Goal: Task Accomplishment & Management: Use online tool/utility

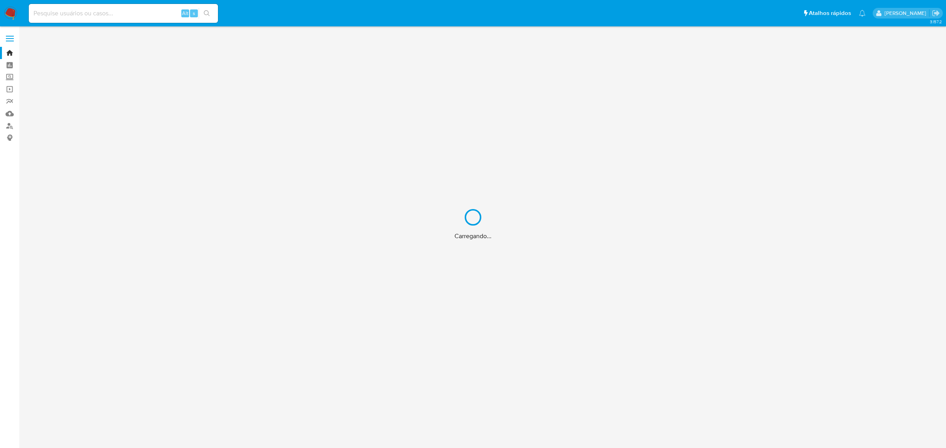
click at [115, 15] on div "Carregando..." at bounding box center [473, 224] width 946 height 448
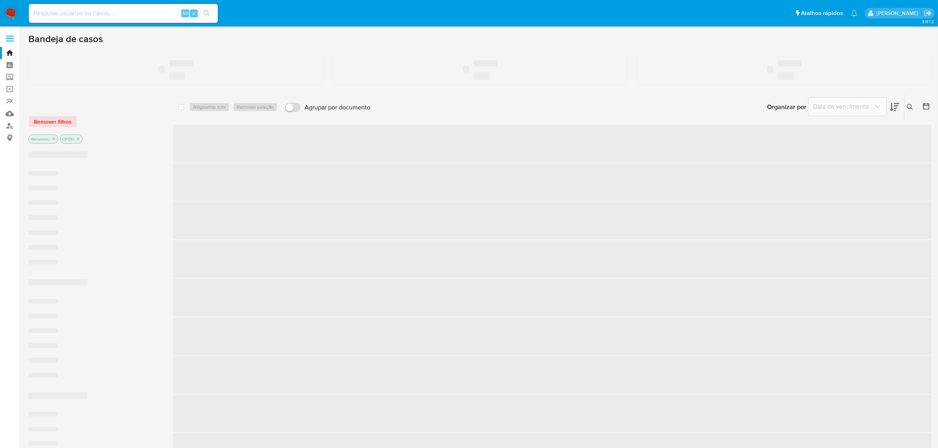
click at [67, 11] on input at bounding box center [123, 13] width 189 height 10
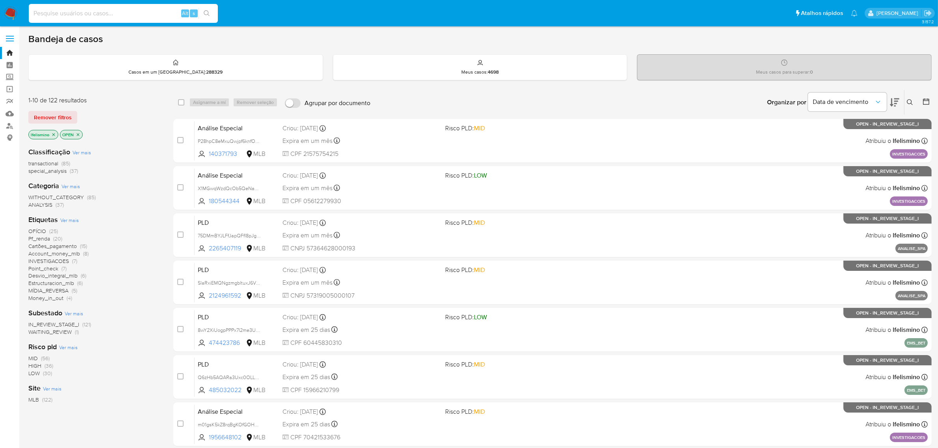
paste input "G2Kpy7O4KtS2HiKJsJictRkx"
type input "G2Kpy7O4KtS2HiKJsJictRkx"
click at [204, 12] on icon "search-icon" at bounding box center [207, 13] width 6 height 6
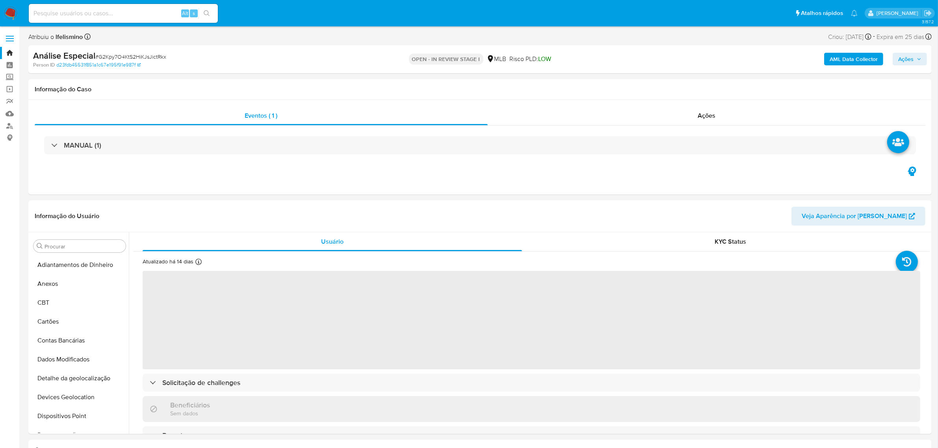
select select "10"
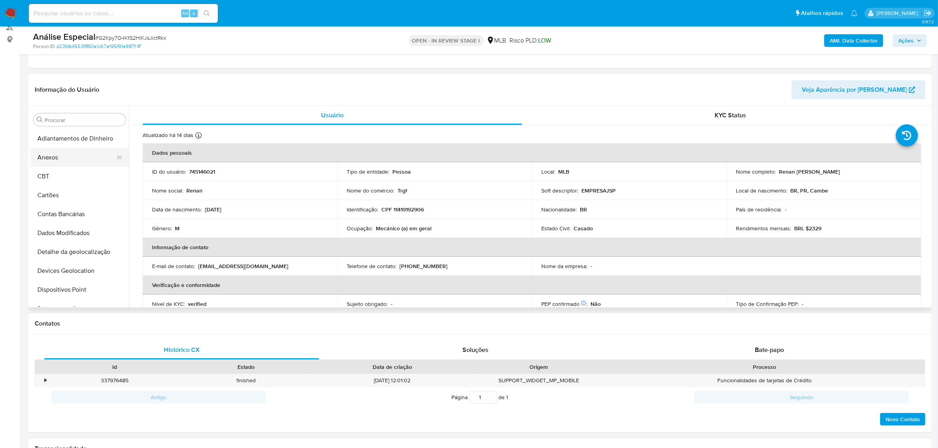
click at [75, 166] on ul "Adiantamentos de Dinheiro Anexos CBT Cartões Contas Bancárias Dados Modificados…" at bounding box center [79, 218] width 99 height 178
click at [86, 158] on button "Anexos" at bounding box center [76, 157] width 92 height 19
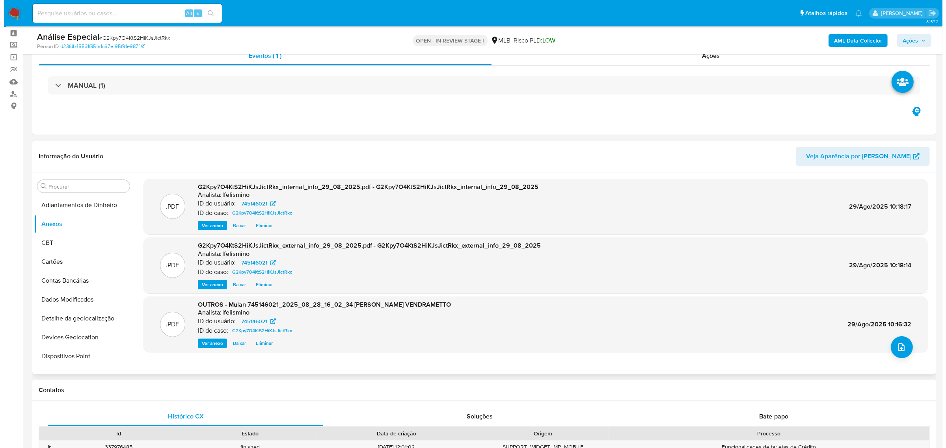
scroll to position [49, 0]
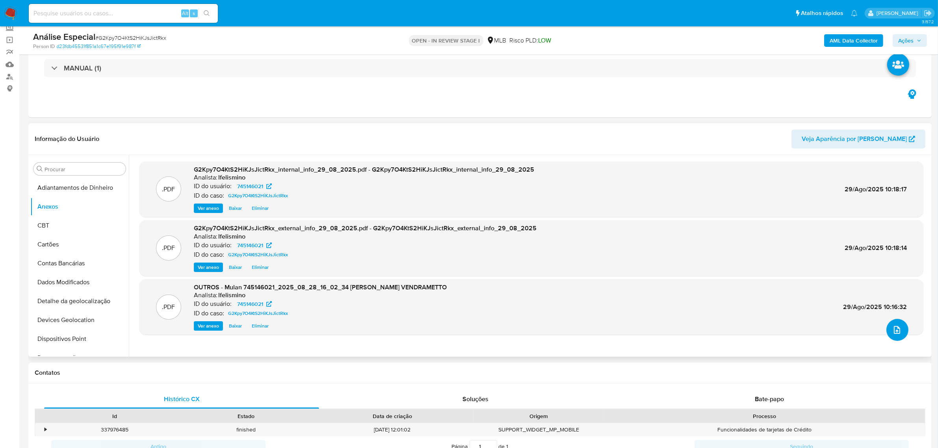
click at [892, 331] on icon "upload-file" at bounding box center [896, 329] width 9 height 9
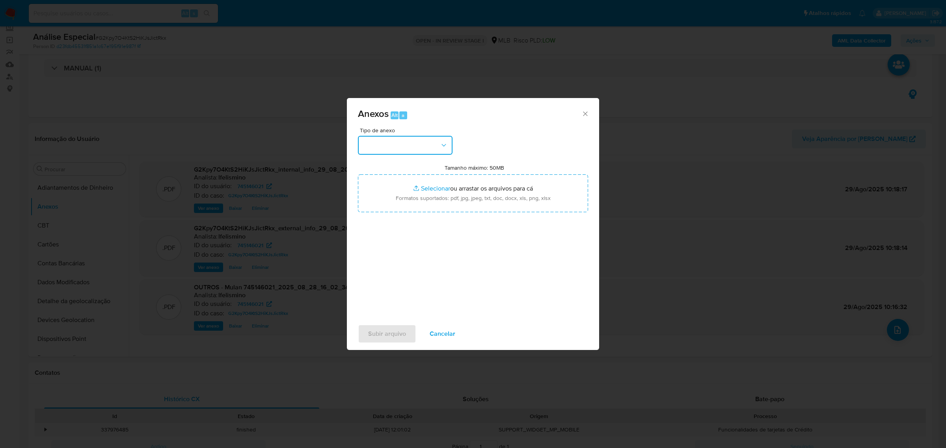
drag, startPoint x: 411, startPoint y: 137, endPoint x: 405, endPoint y: 152, distance: 16.2
click at [411, 138] on button "button" at bounding box center [405, 145] width 95 height 19
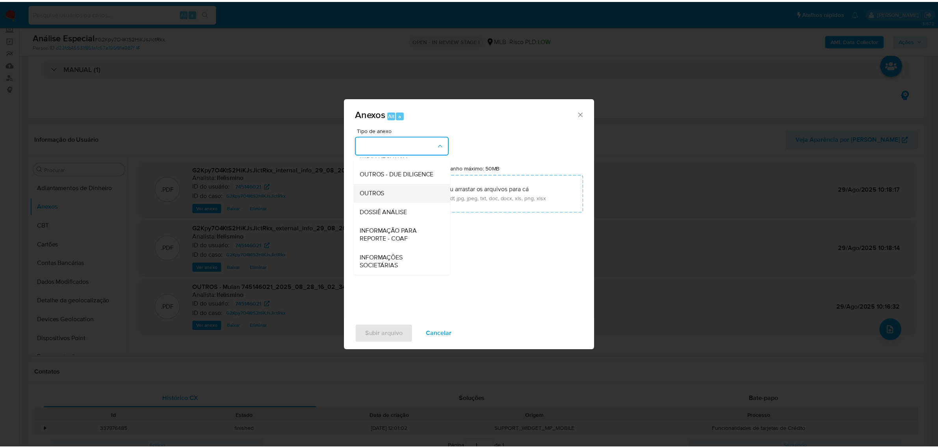
scroll to position [121, 0]
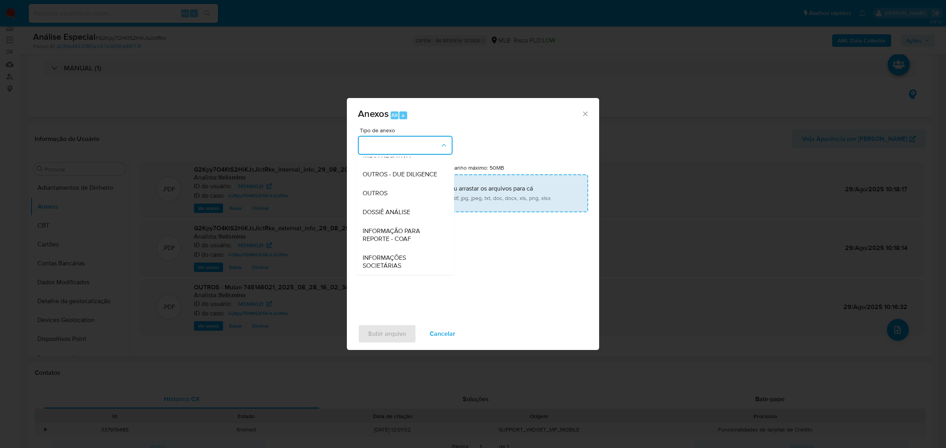
drag, startPoint x: 394, startPoint y: 205, endPoint x: 452, endPoint y: 189, distance: 59.8
click at [394, 205] on div "DOSSIÊ ANÁLISE" at bounding box center [403, 212] width 80 height 19
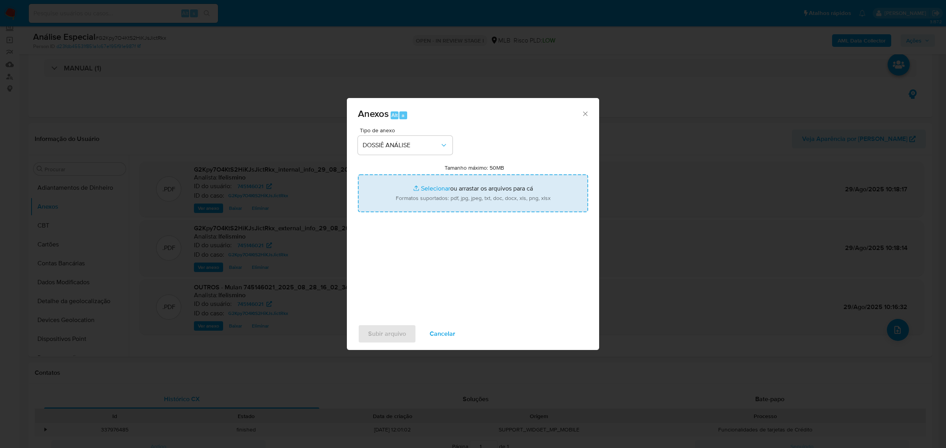
type input "C:\fakepath\SAR - CPF 11419192906 - RENAN VINICIUS VENDRAMETTO.pdf"
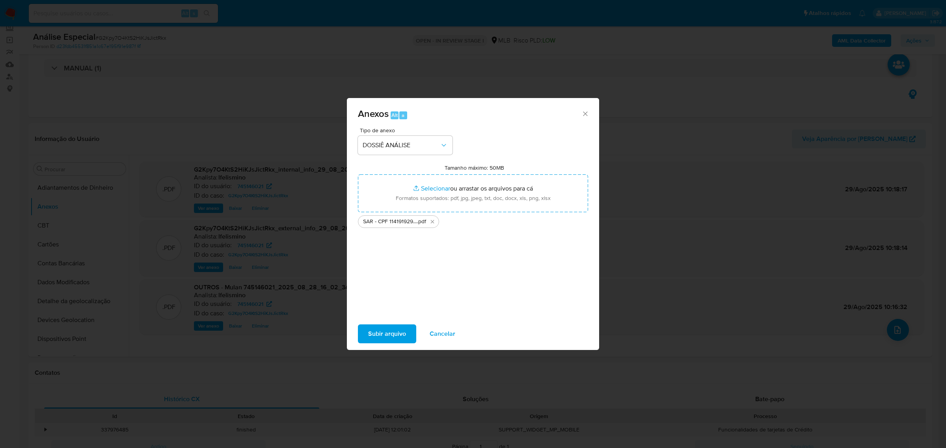
click at [369, 335] on span "Subir arquivo" at bounding box center [387, 333] width 38 height 17
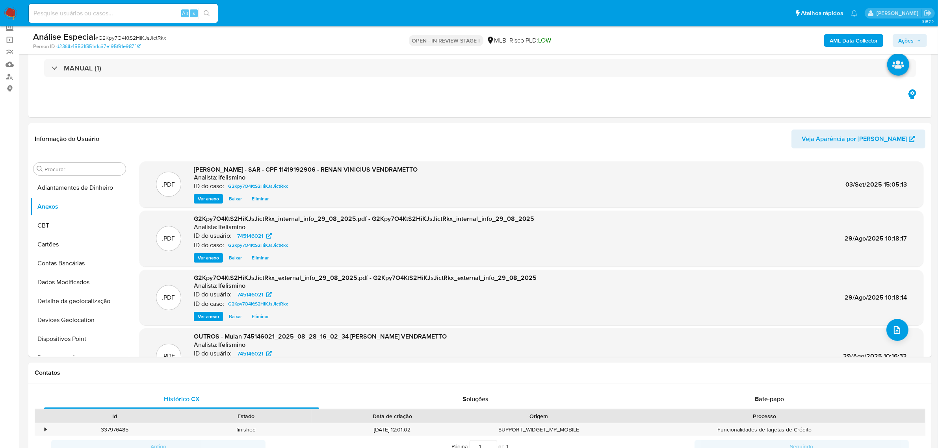
drag, startPoint x: 912, startPoint y: 41, endPoint x: 819, endPoint y: 48, distance: 93.6
click at [912, 41] on span "Ações" at bounding box center [905, 40] width 15 height 13
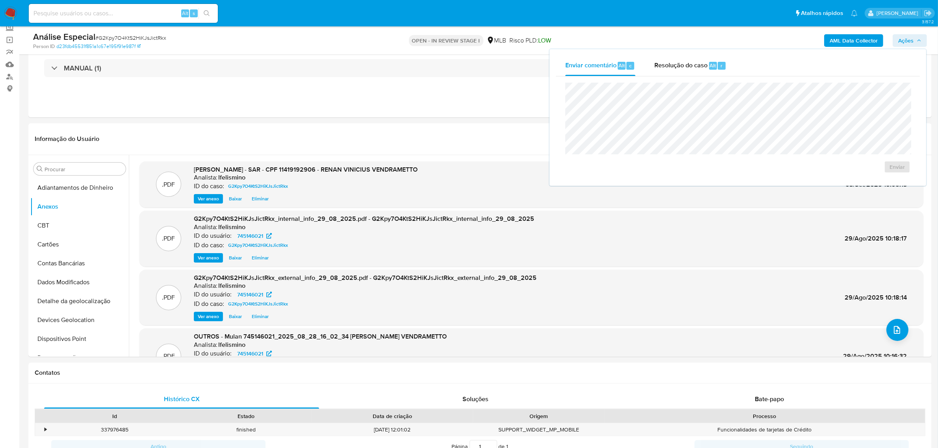
drag, startPoint x: 715, startPoint y: 75, endPoint x: 710, endPoint y: 78, distance: 5.5
click at [714, 75] on div "Resolução do caso Alt r" at bounding box center [690, 66] width 72 height 20
click at [879, 182] on span "ROI Proposal" at bounding box center [878, 179] width 41 height 11
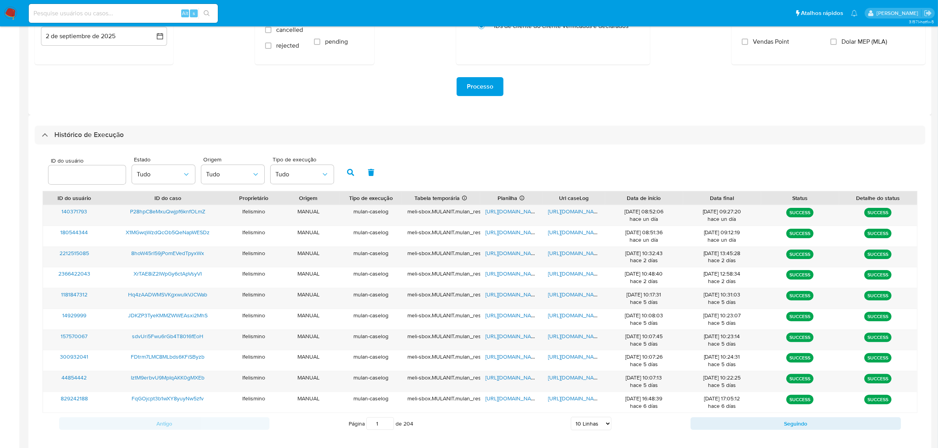
scroll to position [139, 0]
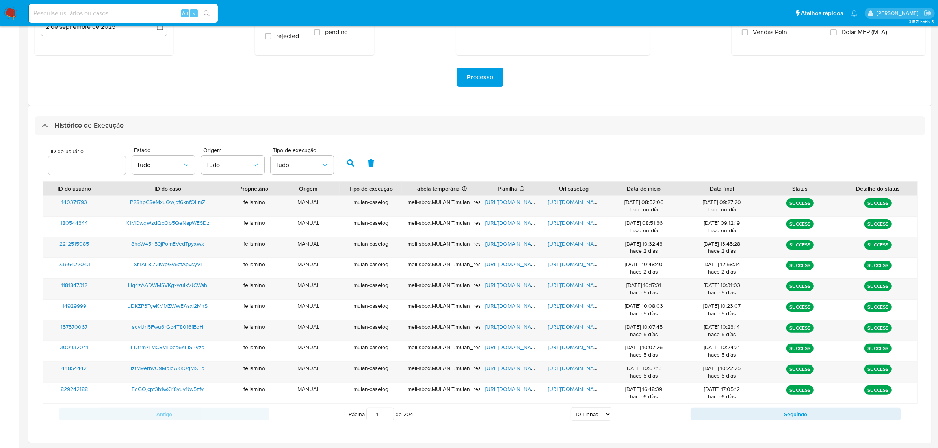
click at [589, 411] on select "5 Linhas 10 Linhas 20 Linhas 25 Linhas 50 Linhas 100 Linhas" at bounding box center [591, 414] width 41 height 13
select select "20"
click at [571, 408] on select "5 Linhas 10 Linhas 20 Linhas 25 Linhas 50 Linhas 100 Linhas" at bounding box center [591, 414] width 41 height 13
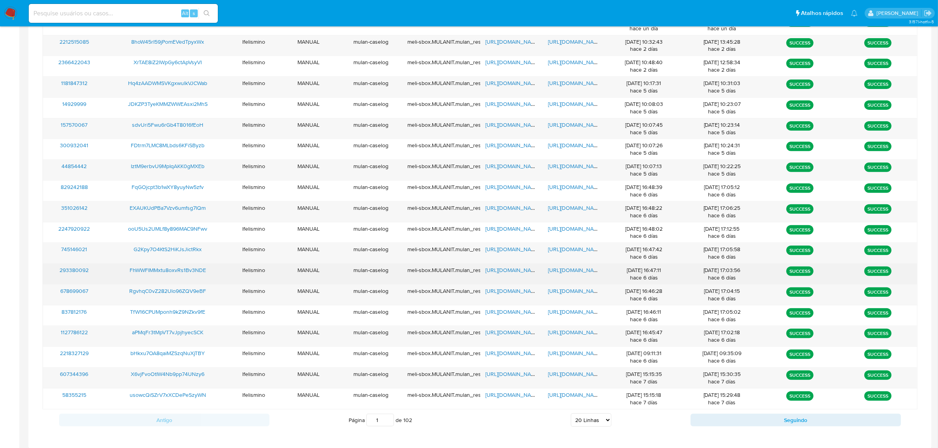
scroll to position [344, 0]
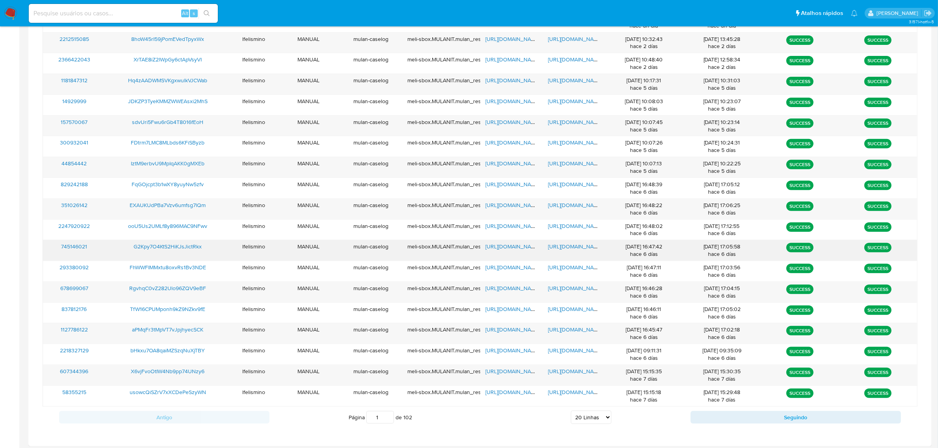
click at [558, 249] on span "https://docs.google.com/document/d/1--11Lv-2_vmvWNMBn90glZE-Q2X-H2AEVFhd2leDr1k…" at bounding box center [575, 247] width 54 height 8
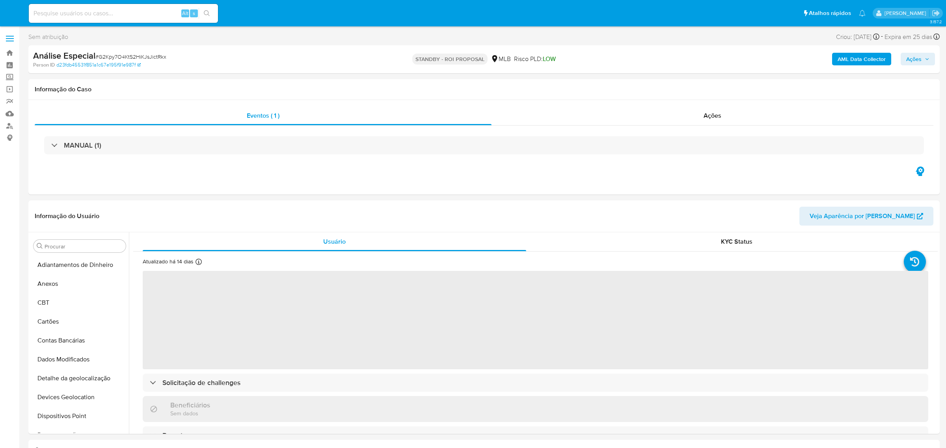
select select "10"
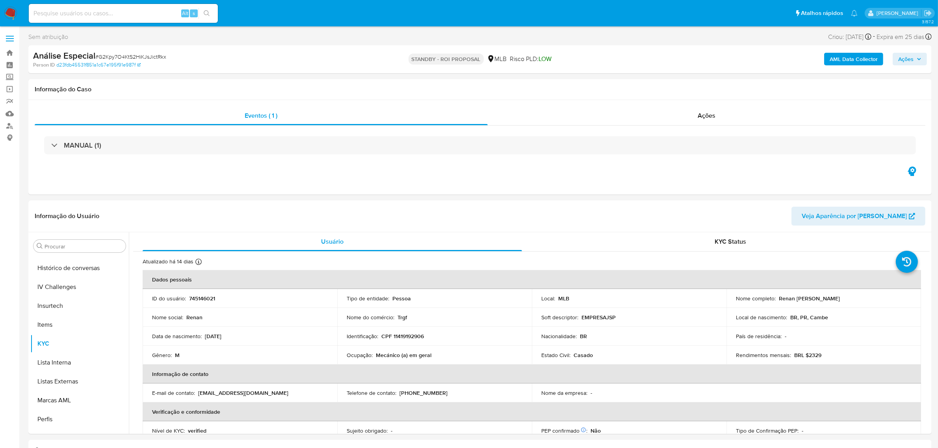
scroll to position [351, 0]
click at [94, 15] on input at bounding box center [123, 13] width 189 height 10
paste input "ooU5Us2UMLf8y896MAC9NFwv"
type input "ooU5Us2UMLf8y896MAC9NFwv"
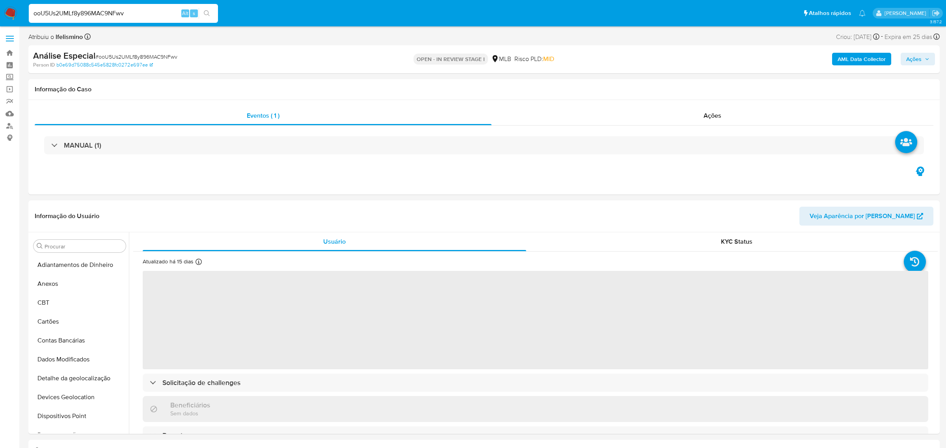
select select "10"
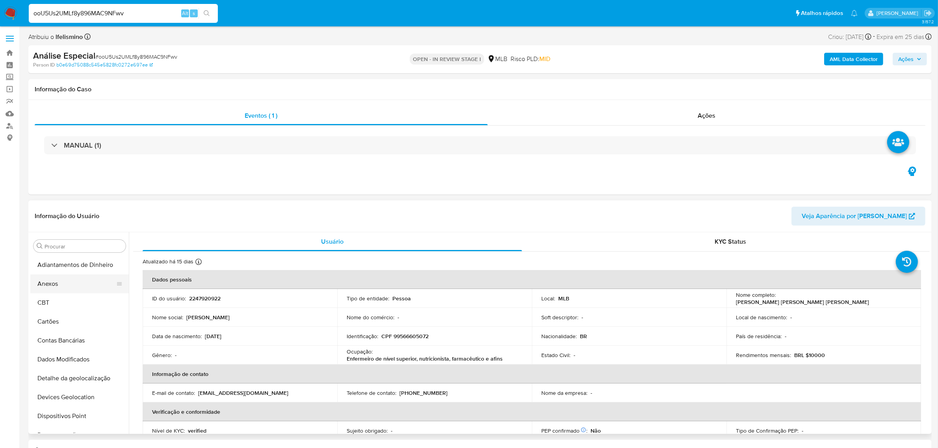
click at [70, 283] on button "Anexos" at bounding box center [76, 284] width 92 height 19
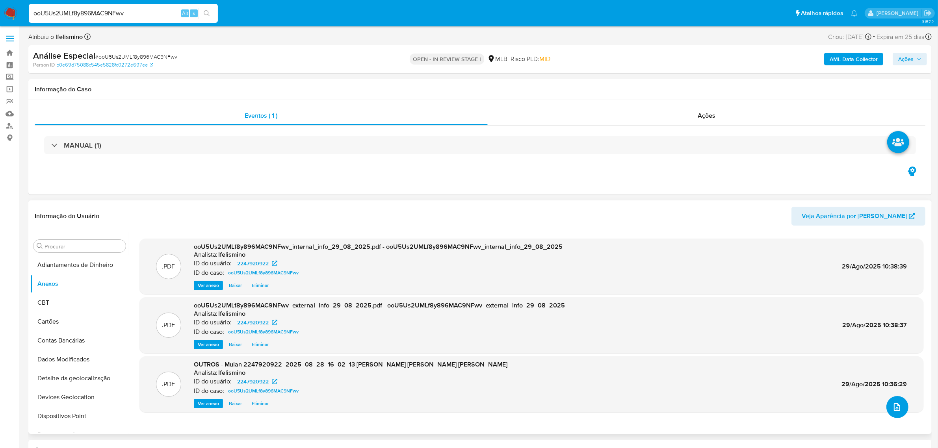
click at [892, 407] on icon "upload-file" at bounding box center [896, 407] width 9 height 9
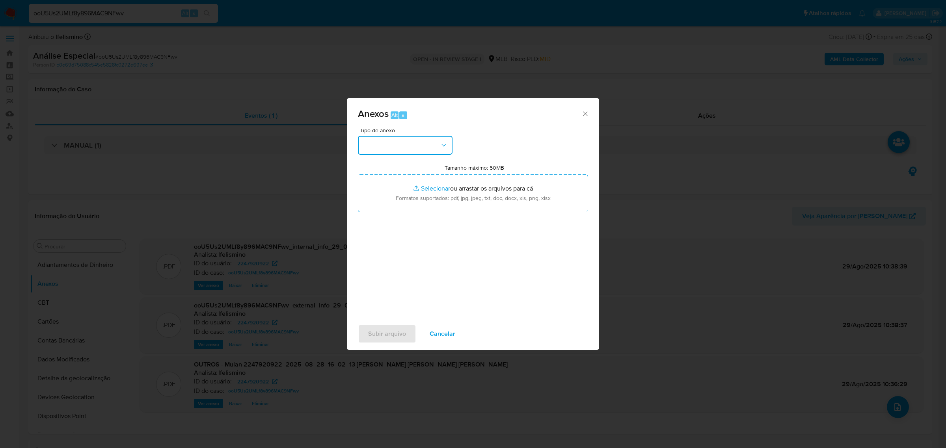
click at [432, 150] on button "button" at bounding box center [405, 145] width 95 height 19
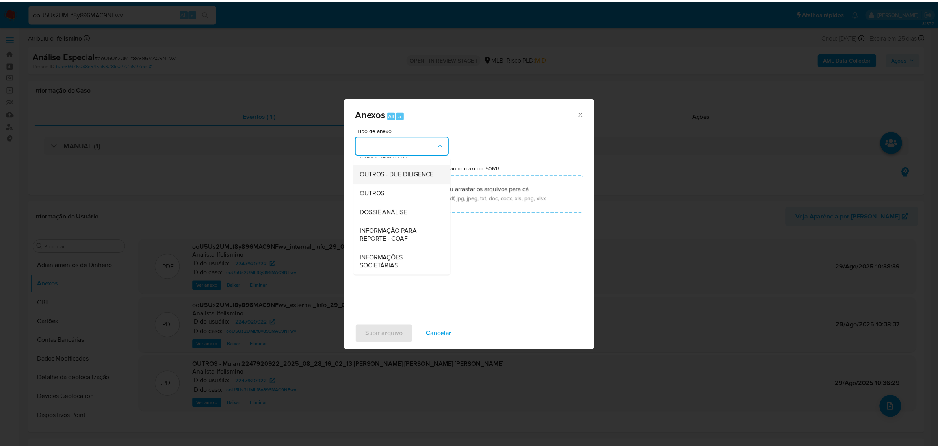
scroll to position [121, 0]
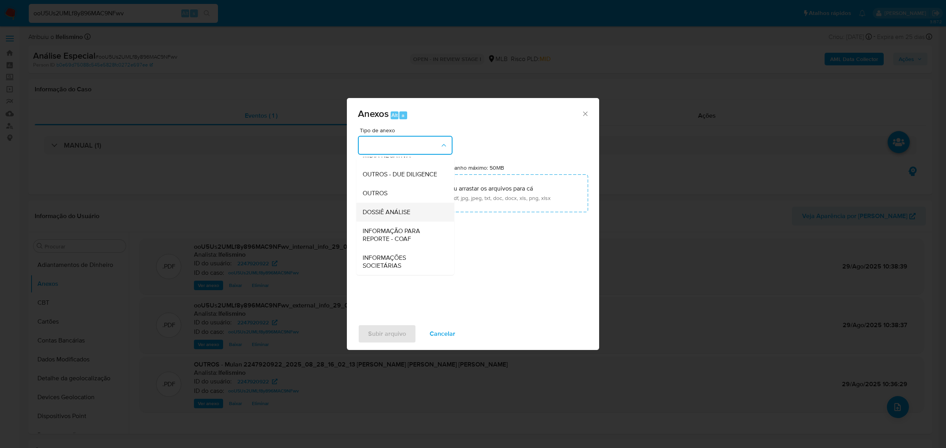
click at [404, 214] on span "DOSSIÊ ANÁLISE" at bounding box center [387, 212] width 48 height 8
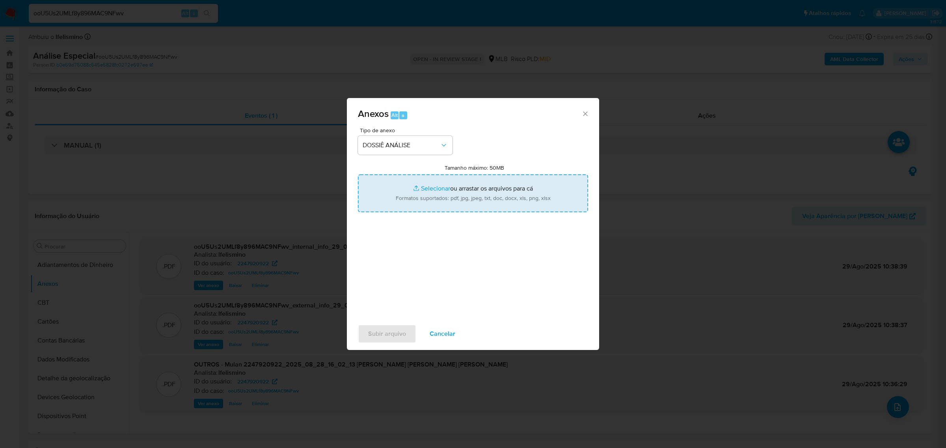
type input "C:\fakepath\SAR - CPF 99566605072 - CAMILLE GIACOMELLI SCOLARI VELASQUES.pdf"
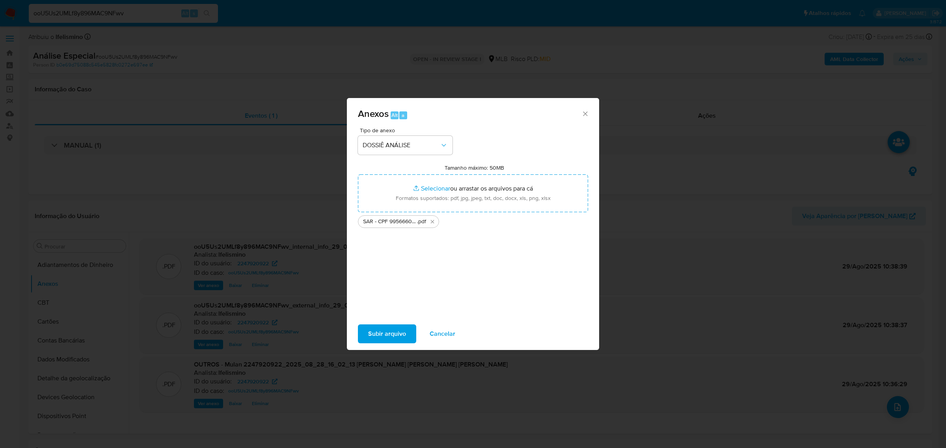
click at [374, 332] on span "Subir arquivo" at bounding box center [387, 333] width 38 height 17
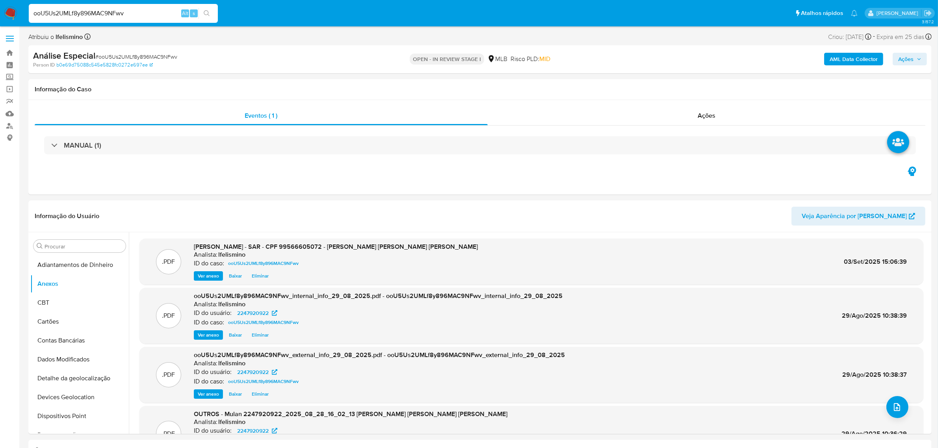
click at [910, 61] on span "Ações" at bounding box center [905, 59] width 15 height 13
drag, startPoint x: 669, startPoint y: 79, endPoint x: 681, endPoint y: 93, distance: 18.8
click at [669, 80] on span "Resolução do caso" at bounding box center [680, 84] width 53 height 9
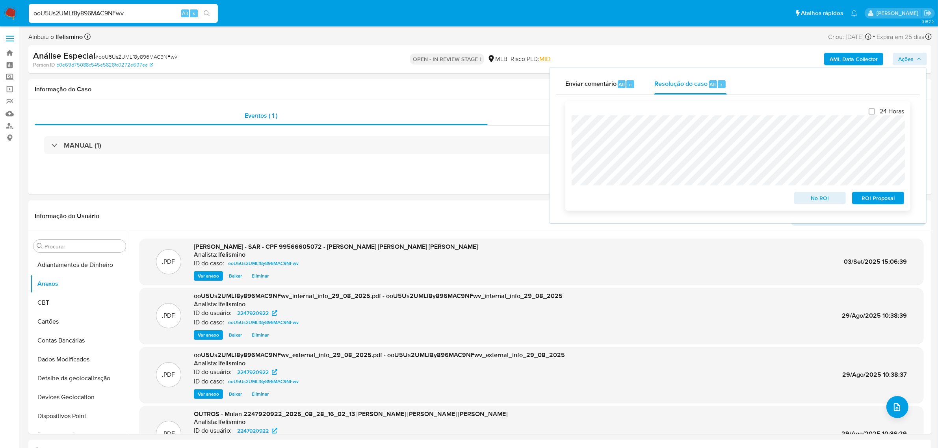
click at [879, 199] on span "ROI Proposal" at bounding box center [878, 198] width 41 height 11
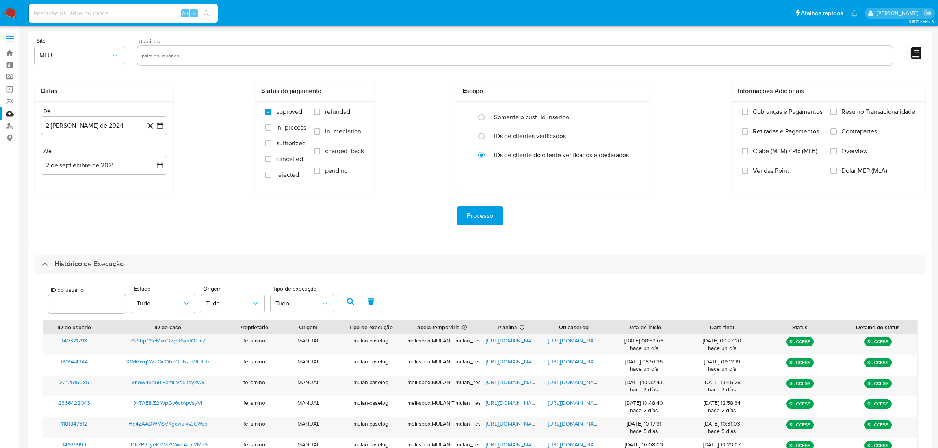
select select "20"
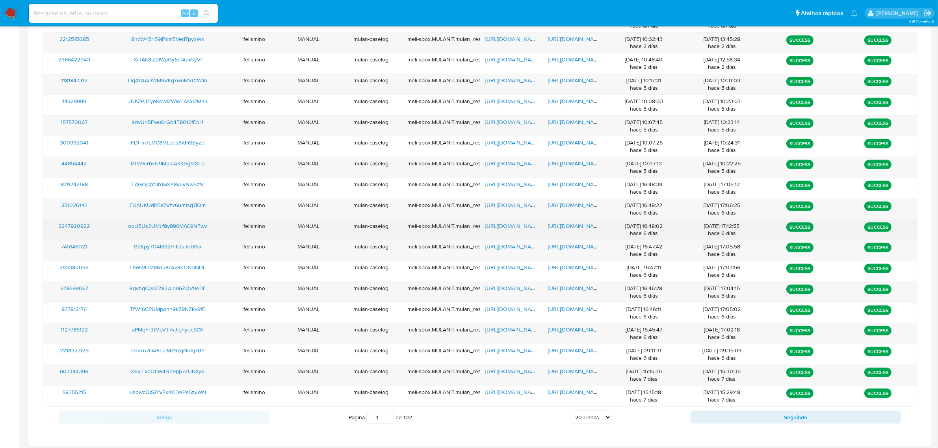
click at [582, 227] on span "https://docs.google.com/document/d/1R1bIeJ9Bk0RLAVuYudidqGnGy9sQcMxbMIAD47dNJy0…" at bounding box center [575, 226] width 54 height 8
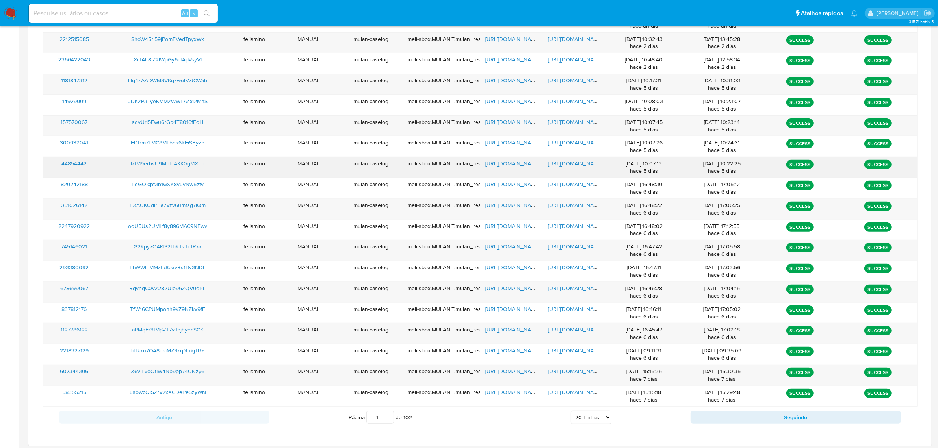
click at [587, 161] on span "https://docs.google.com/document/d/1d4gMP_fkMeY8Zt3SoHLdZ7njZPYOebm1EVuWWsBcqh4…" at bounding box center [575, 164] width 54 height 8
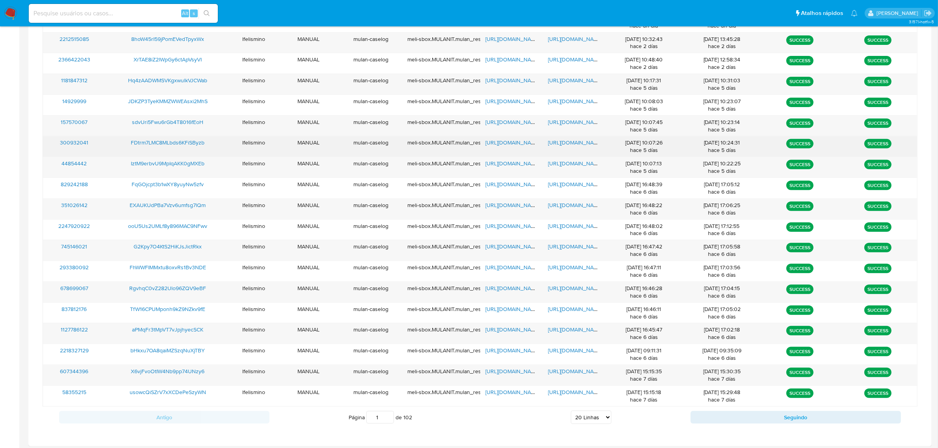
click at [581, 144] on span "https://docs.google.com/document/d/1-f-NqR3yoimLPVA7GlhTKVKcQl1gu9YHRs9VbphEBOA…" at bounding box center [575, 143] width 54 height 8
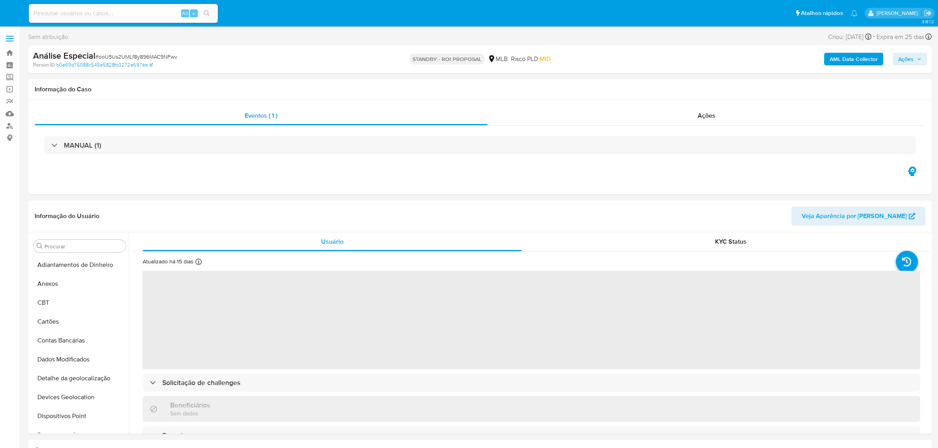
select select "10"
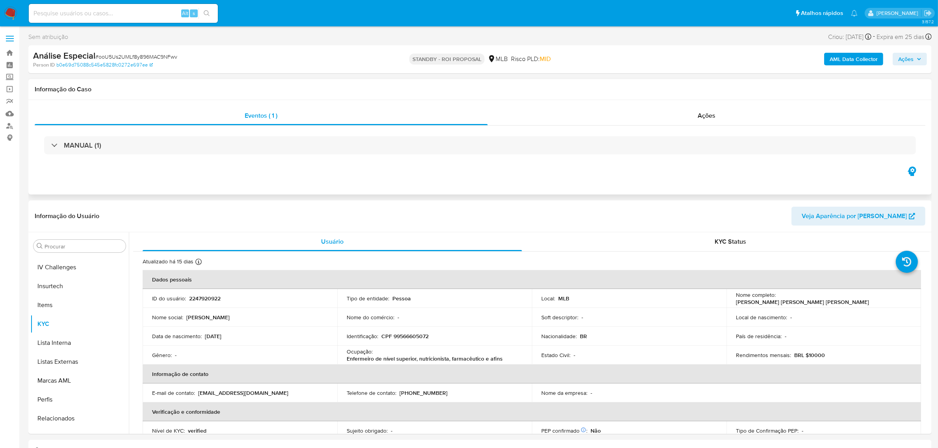
scroll to position [351, 0]
click at [158, 14] on input at bounding box center [123, 13] width 189 height 10
paste input "IztM9erbvU9MpIqAKK0gMXEb"
type input "IztM9erbvU9MpIqAKK0gMXEb"
click at [206, 13] on icon "search-icon" at bounding box center [207, 13] width 6 height 6
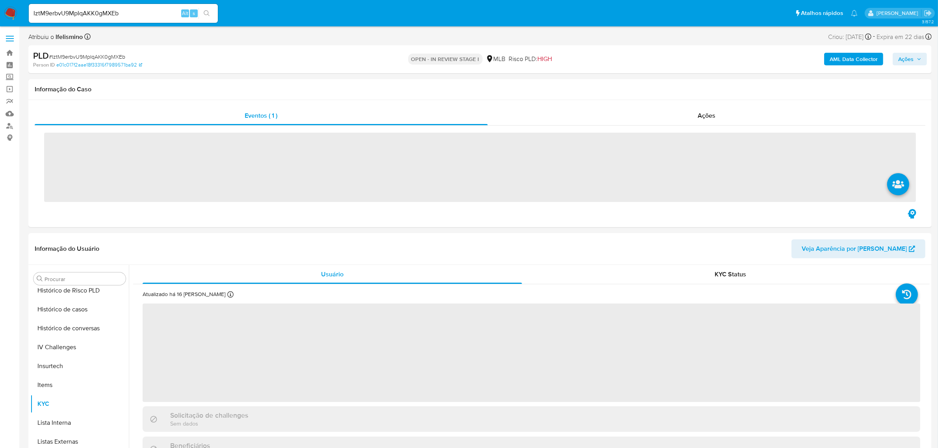
scroll to position [351, 0]
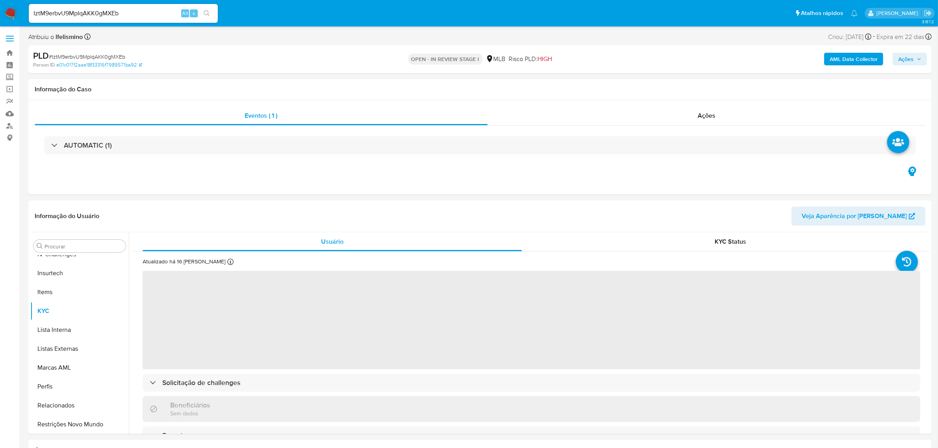
select select "10"
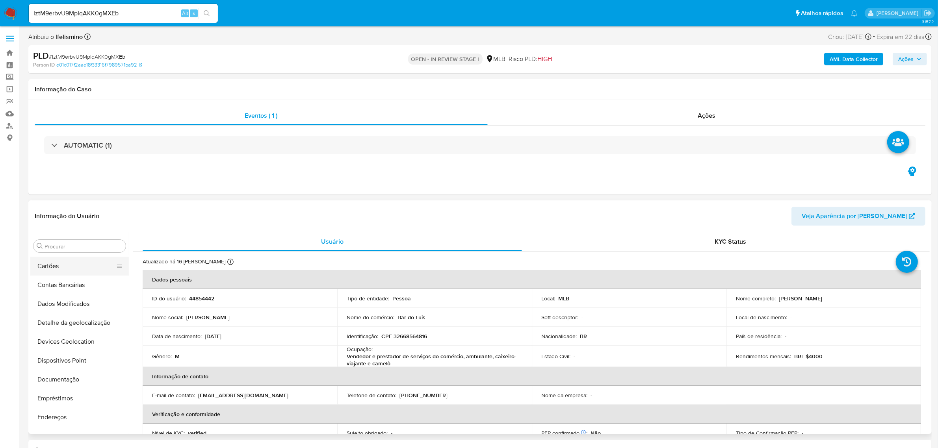
click at [52, 283] on button "Contas Bancárias" at bounding box center [79, 285] width 99 height 19
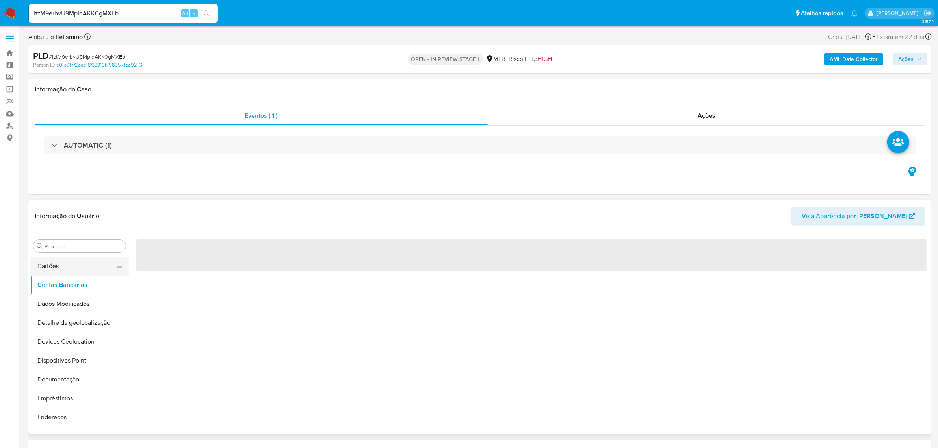
click at [55, 264] on button "Cartões" at bounding box center [76, 266] width 92 height 19
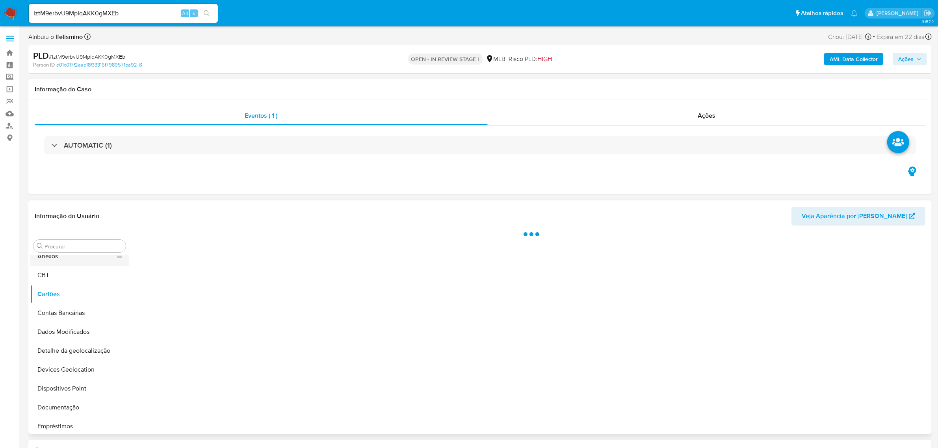
scroll to position [0, 0]
click at [52, 286] on button "Anexos" at bounding box center [76, 284] width 92 height 19
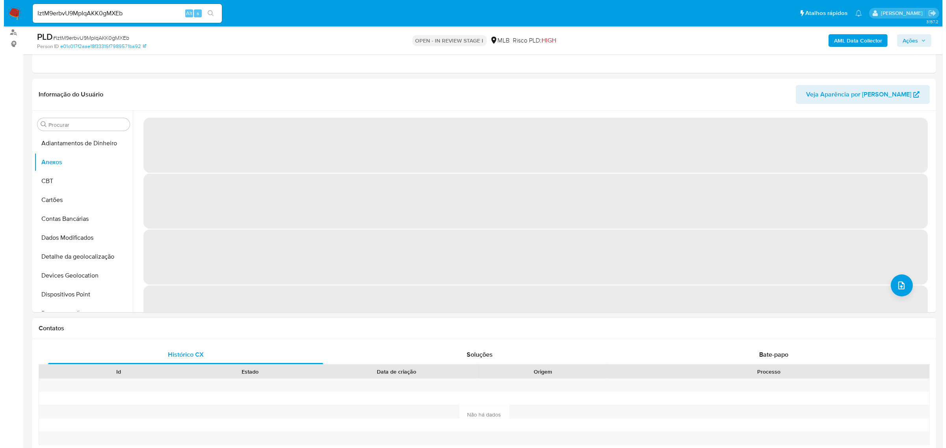
scroll to position [99, 0]
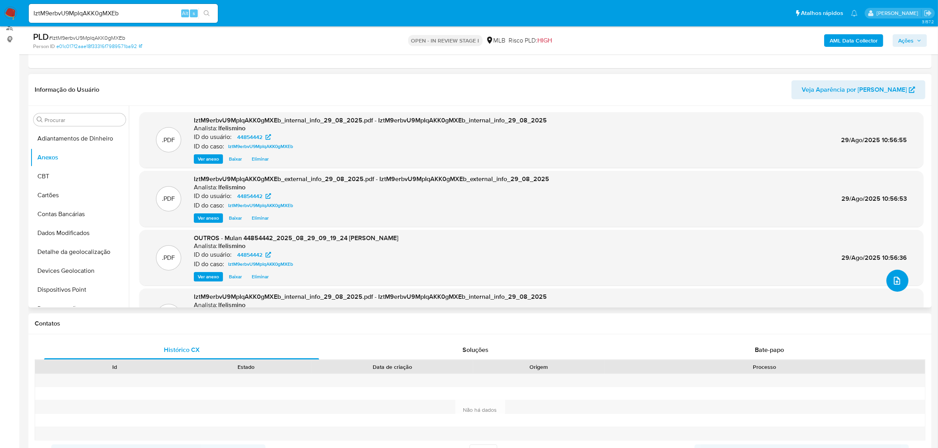
click at [896, 289] on button "upload-file" at bounding box center [898, 281] width 22 height 22
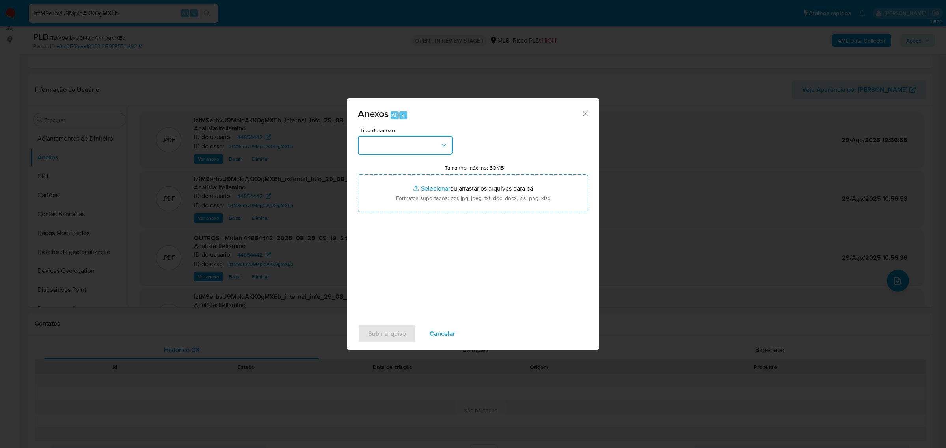
click at [412, 145] on button "button" at bounding box center [405, 145] width 95 height 19
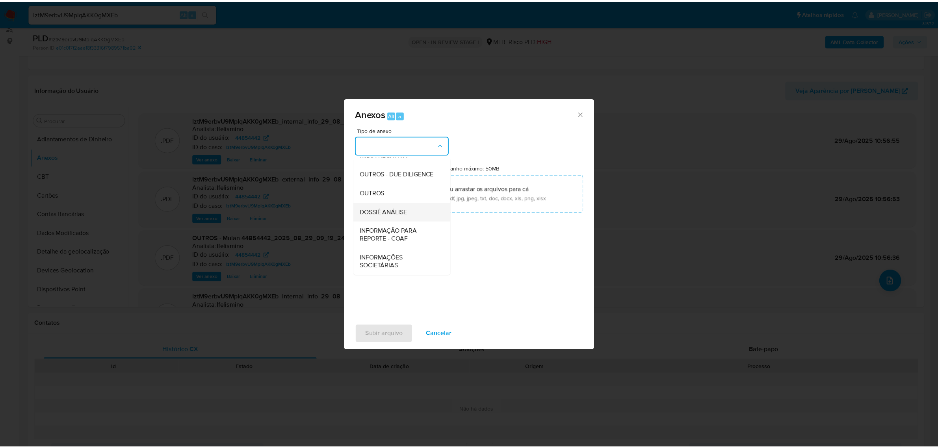
scroll to position [121, 0]
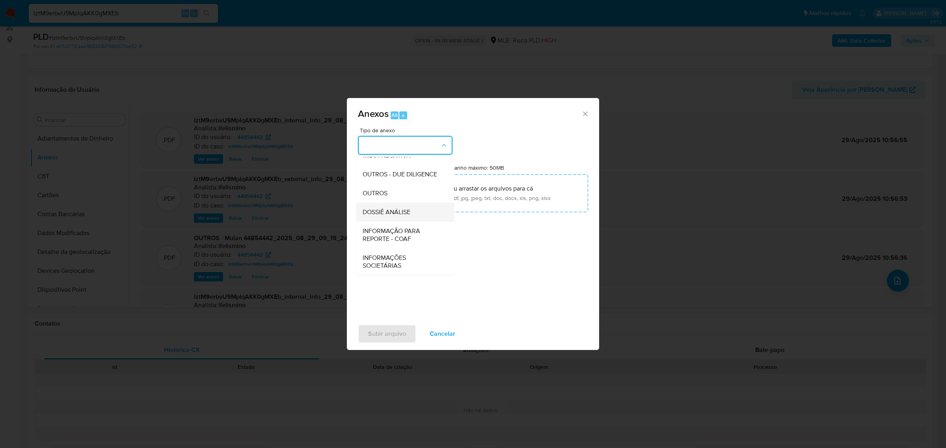
click at [399, 206] on div "DOSSIÊ ANÁLISE" at bounding box center [403, 212] width 80 height 19
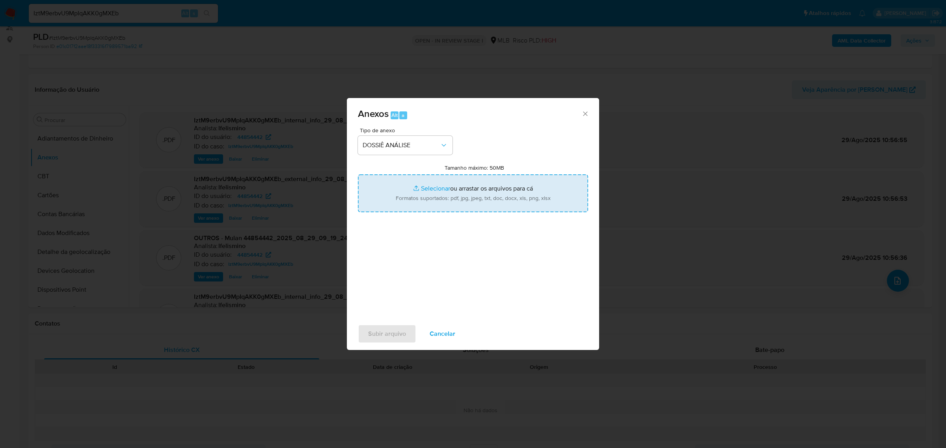
type input "C:\fakepath\SAR - CPF 32668564816 - EDUARDO CABRAL PANICHELLI.pdf"
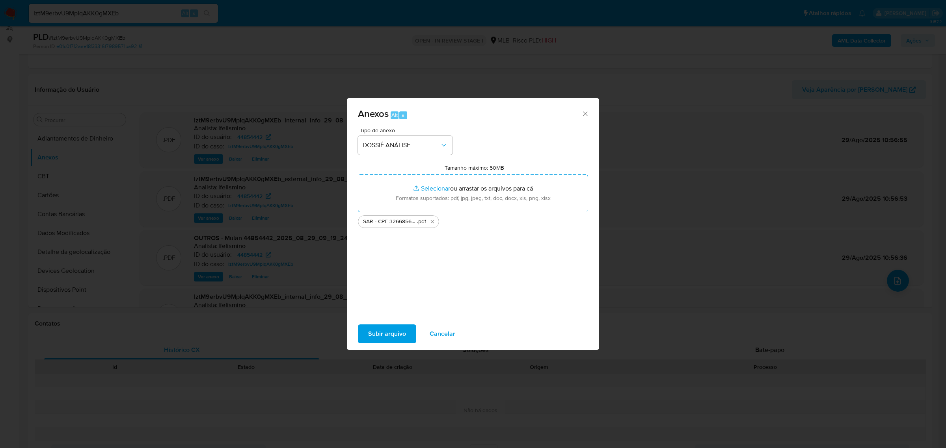
click at [383, 334] on span "Subir arquivo" at bounding box center [387, 333] width 38 height 17
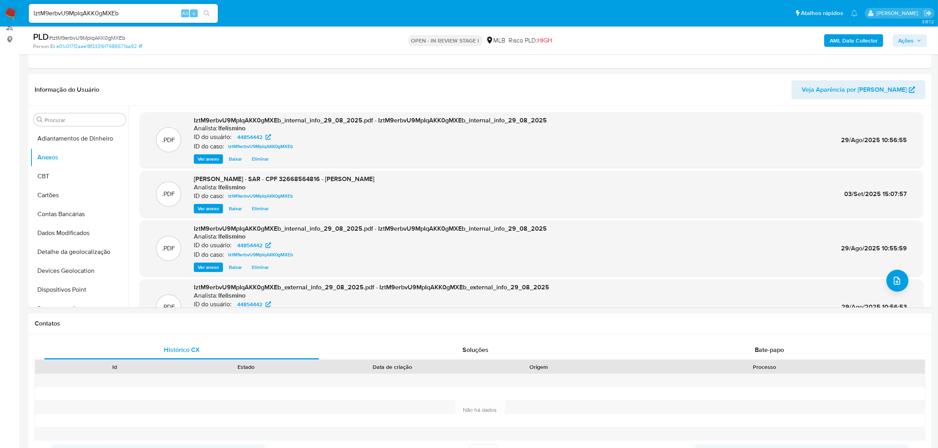
click at [914, 46] on span "Ações" at bounding box center [905, 40] width 15 height 13
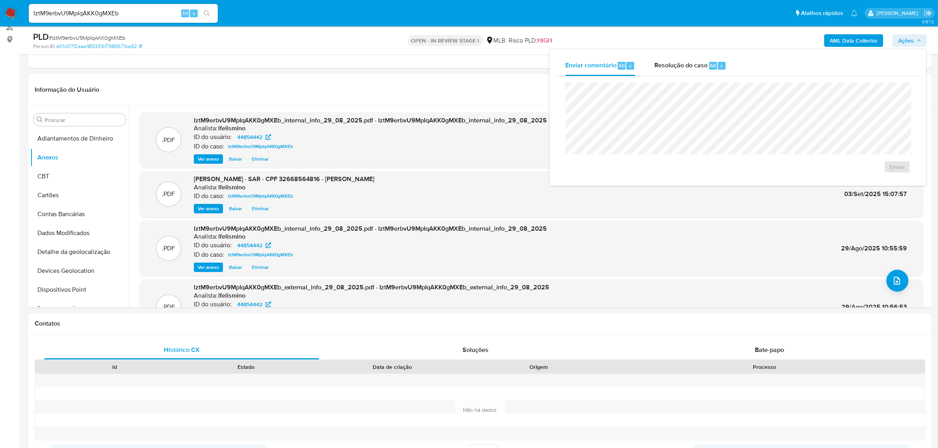
drag, startPoint x: 716, startPoint y: 70, endPoint x: 710, endPoint y: 76, distance: 8.6
click at [714, 70] on div "Resolução do caso Alt r" at bounding box center [690, 66] width 72 height 20
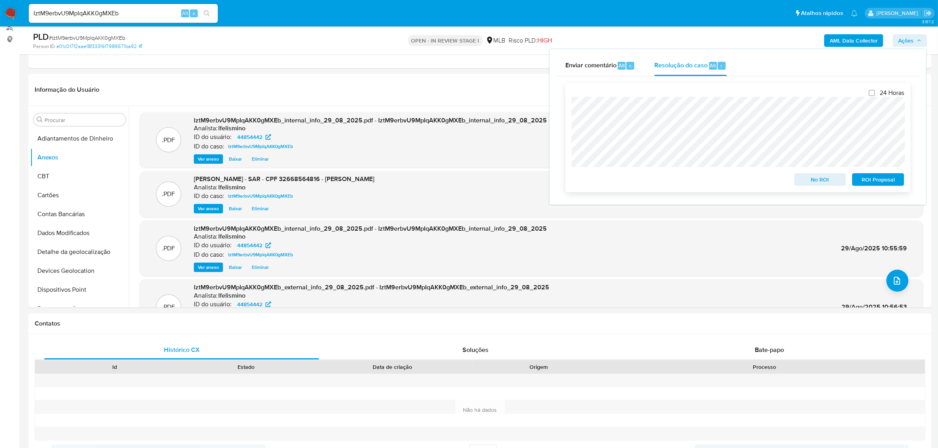
drag, startPoint x: 876, startPoint y: 184, endPoint x: 868, endPoint y: 181, distance: 8.3
click at [877, 184] on span "ROI Proposal" at bounding box center [878, 179] width 41 height 11
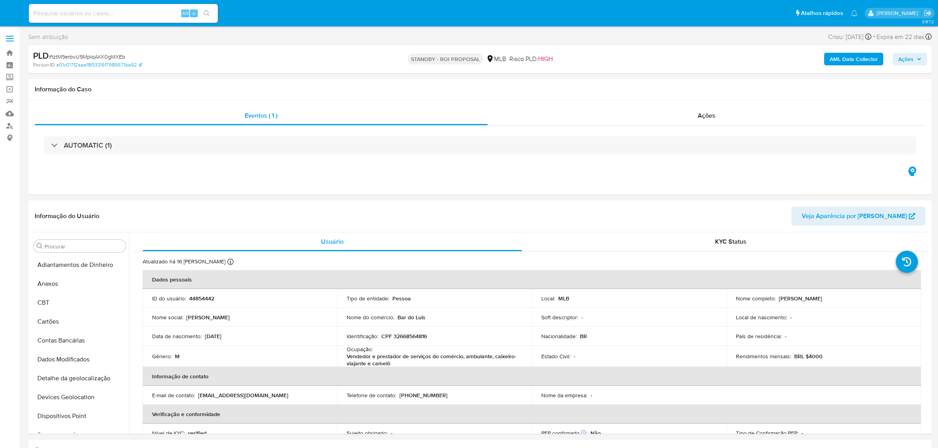
select select "10"
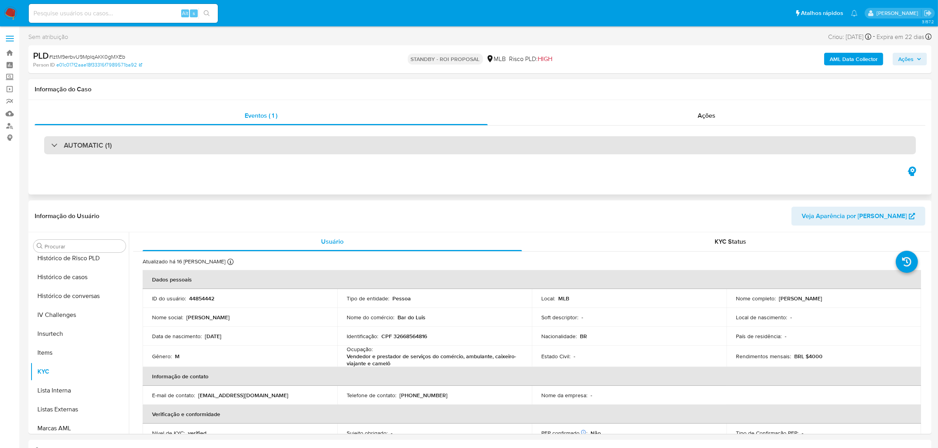
scroll to position [351, 0]
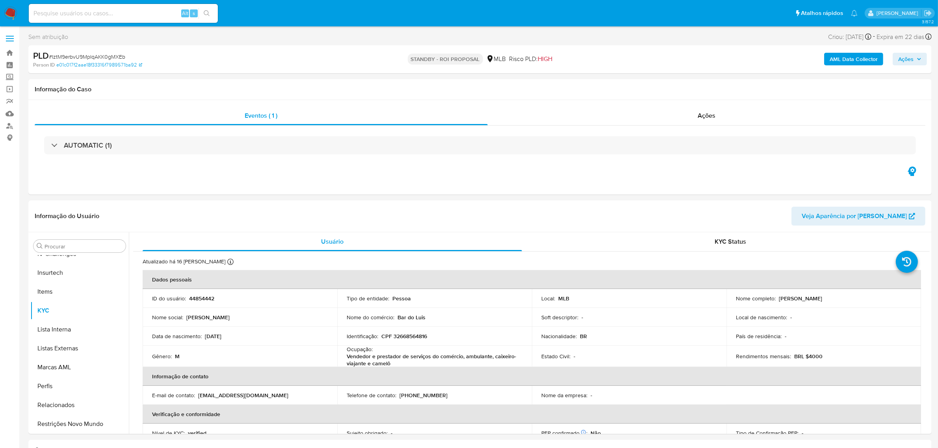
click at [119, 11] on input at bounding box center [123, 13] width 189 height 10
paste input "FDtrm7LMC8MLbds6KFiSByzb"
type input "FDtrm7LMC8MLbds6KFiSByzb"
click at [213, 11] on button "search-icon" at bounding box center [207, 13] width 16 height 11
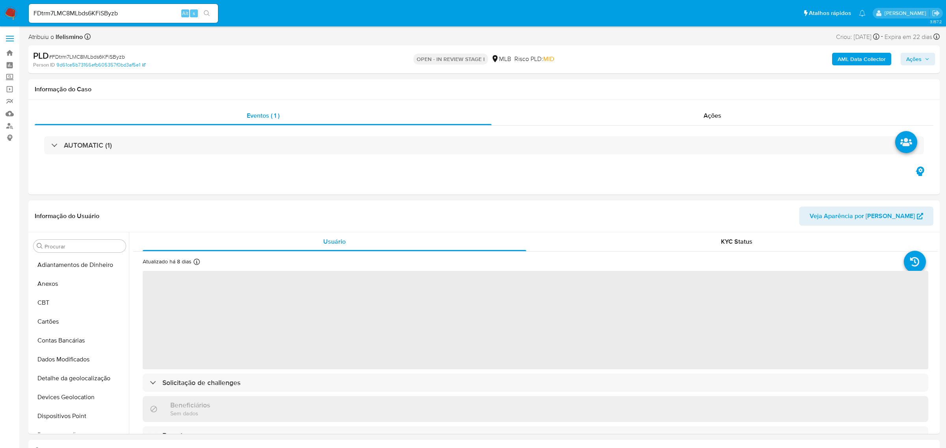
select select "10"
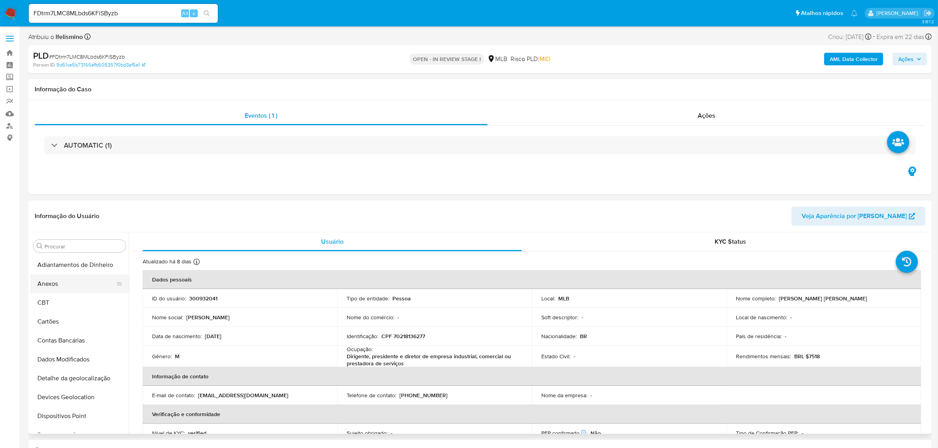
drag, startPoint x: 61, startPoint y: 282, endPoint x: 113, endPoint y: 279, distance: 51.7
click at [61, 282] on button "Anexos" at bounding box center [76, 284] width 92 height 19
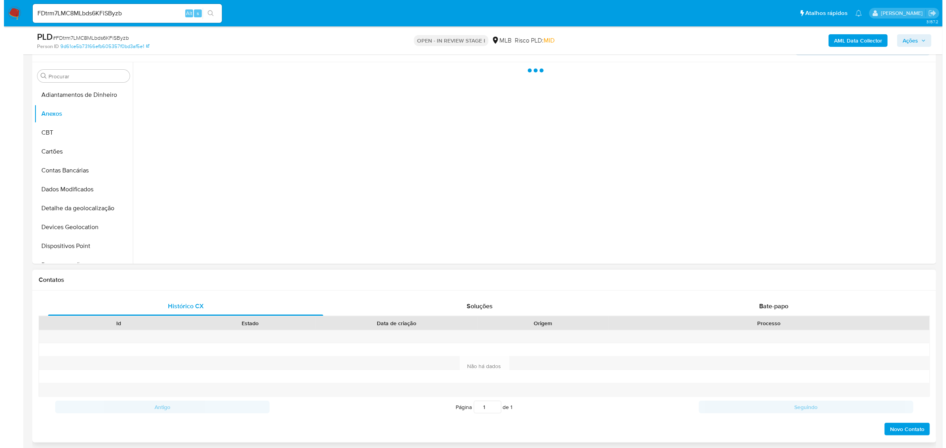
scroll to position [148, 0]
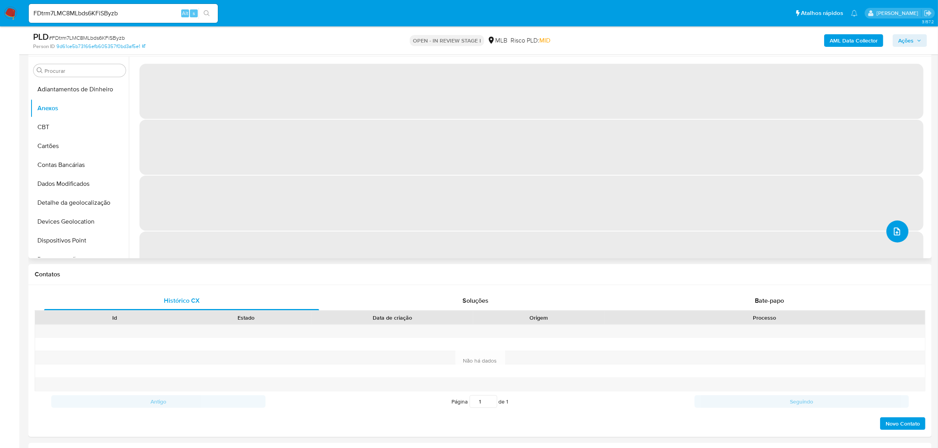
click at [899, 227] on span "upload-file" at bounding box center [896, 231] width 9 height 9
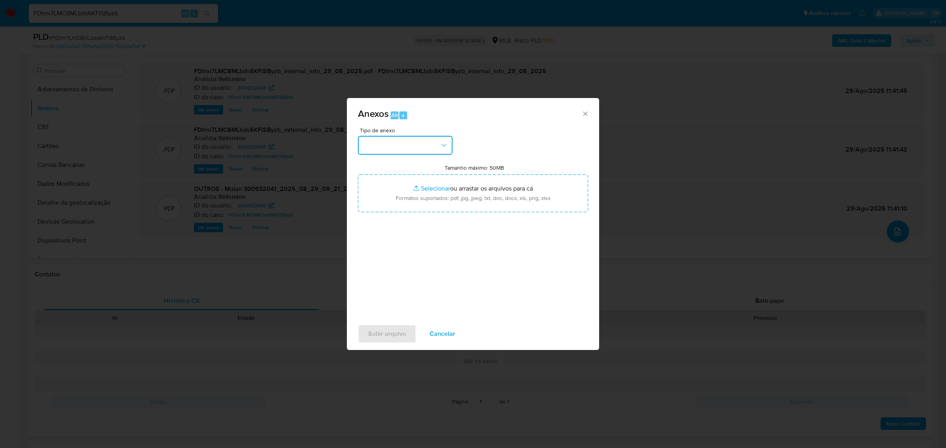
click at [408, 147] on button "button" at bounding box center [405, 145] width 95 height 19
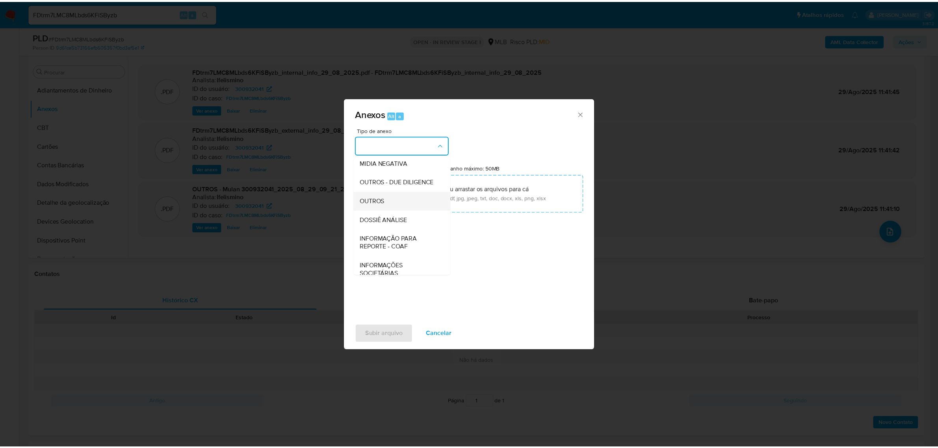
scroll to position [99, 0]
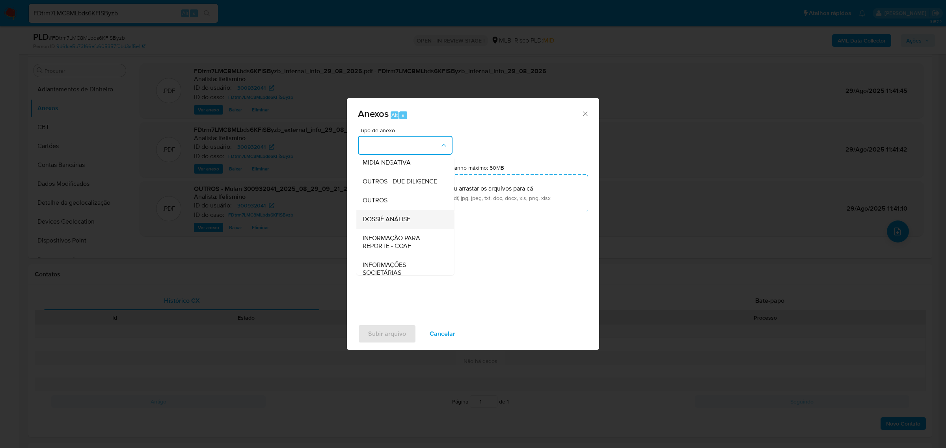
click at [393, 223] on span "DOSSIÊ ANÁLISE" at bounding box center [387, 219] width 48 height 8
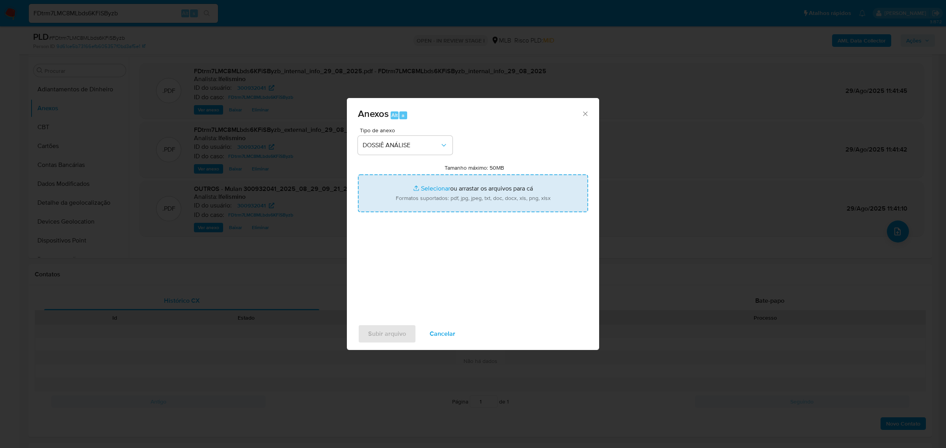
type input "C:\fakepath\SAR - CPF 70218136277 - LEONARDO DE SOUSA VIANA.pdf"
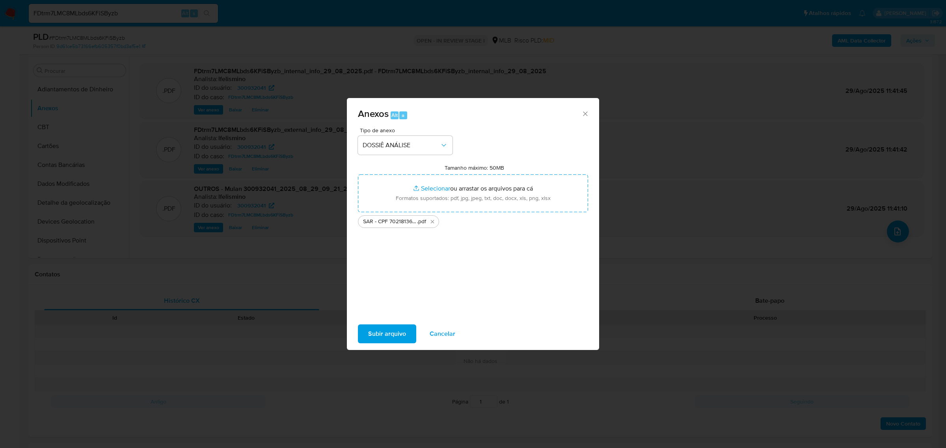
click at [394, 332] on span "Subir arquivo" at bounding box center [387, 333] width 38 height 17
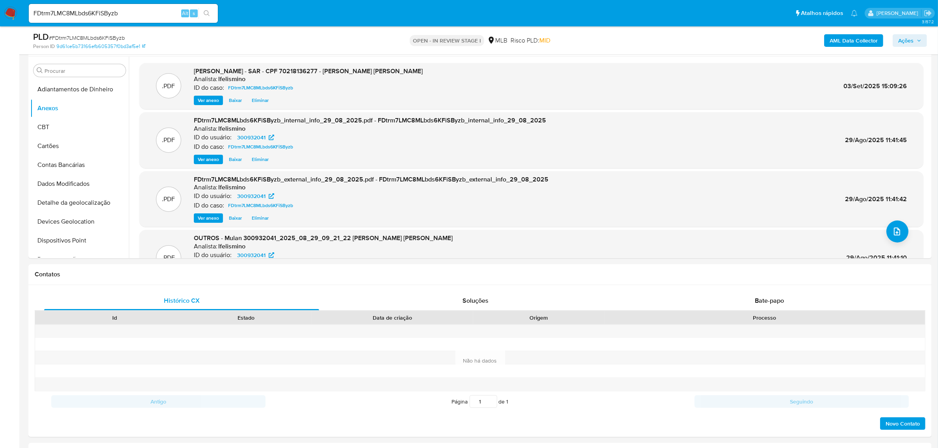
click at [898, 38] on button "Ações" at bounding box center [910, 40] width 34 height 13
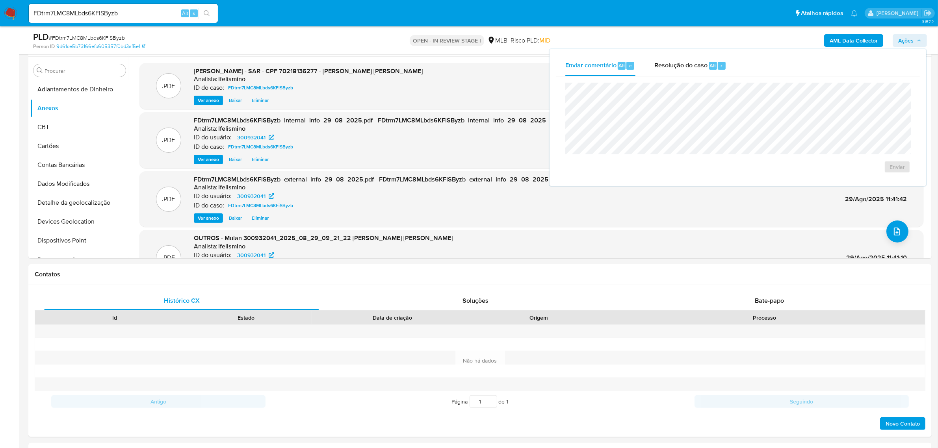
drag, startPoint x: 838, startPoint y: 47, endPoint x: 677, endPoint y: 78, distance: 164.1
click at [673, 62] on div "Resolução do caso Alt r" at bounding box center [690, 66] width 72 height 20
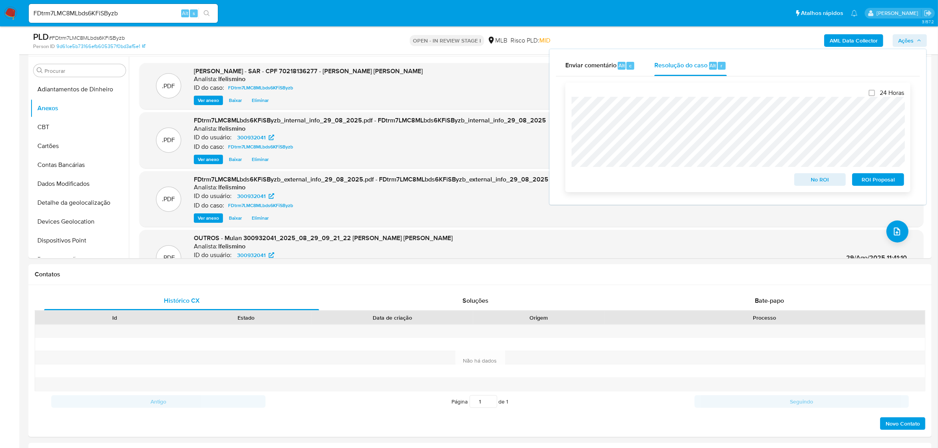
click at [863, 182] on span "ROI Proposal" at bounding box center [878, 179] width 41 height 11
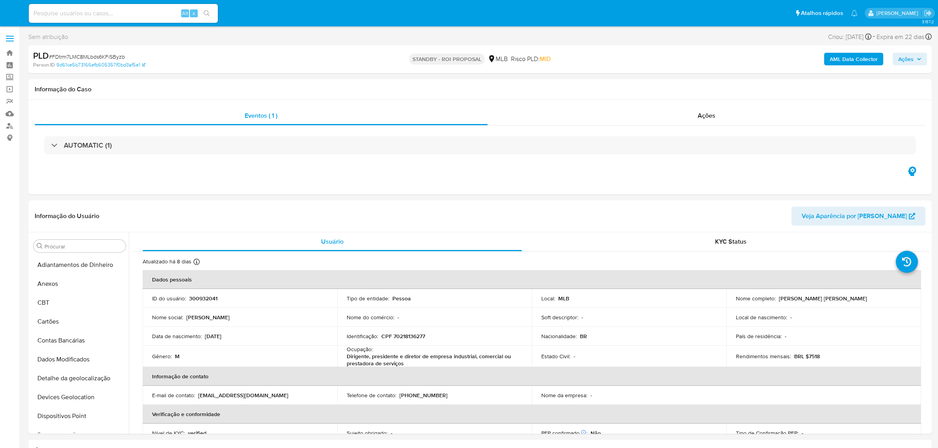
select select "10"
click at [100, 10] on input at bounding box center [123, 13] width 189 height 10
paste input "140385423"
type input "140385423"
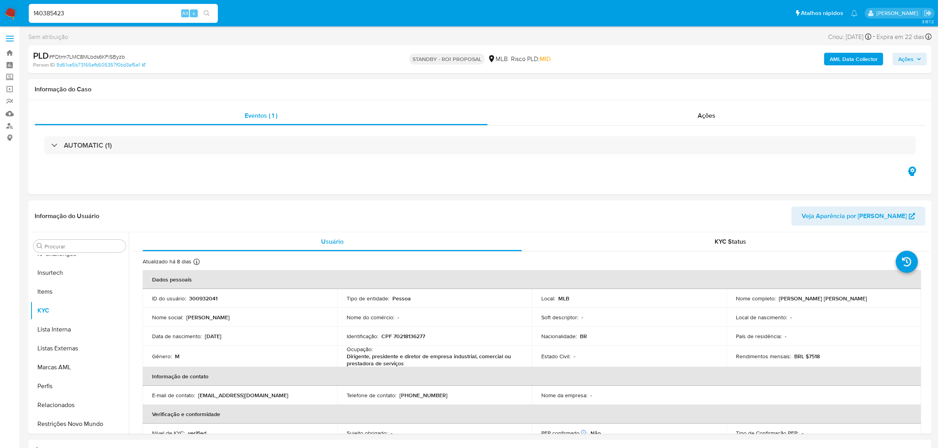
click at [212, 13] on button "search-icon" at bounding box center [207, 13] width 16 height 11
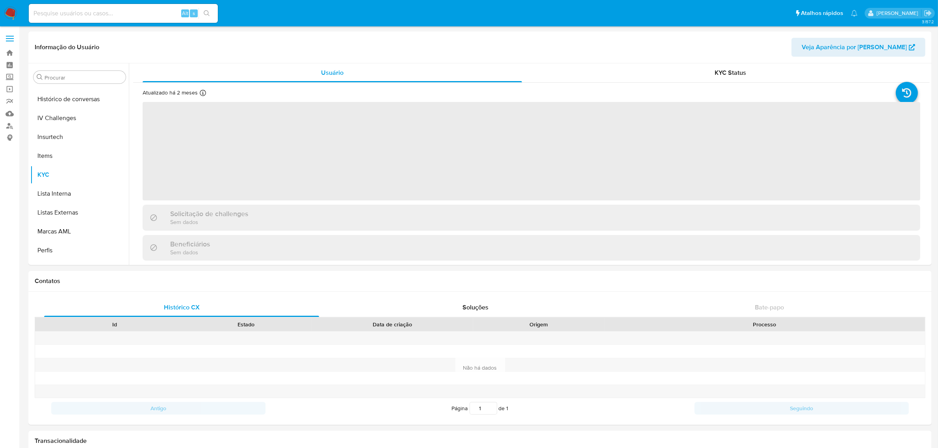
scroll to position [351, 0]
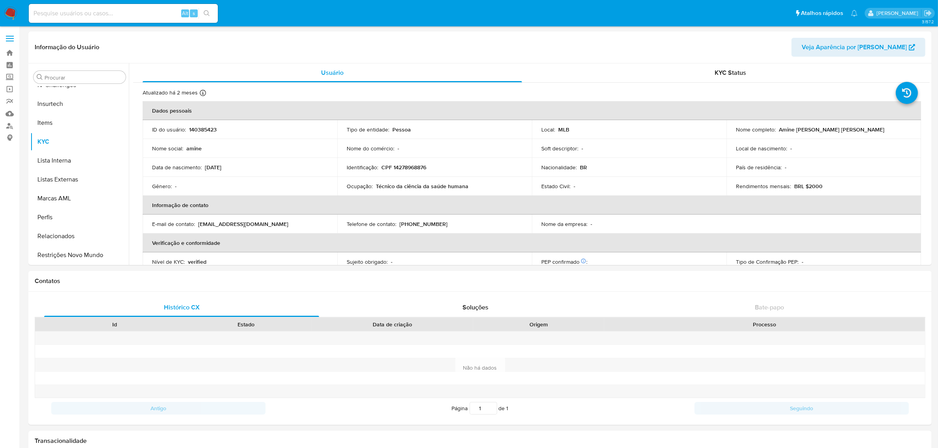
select select "10"
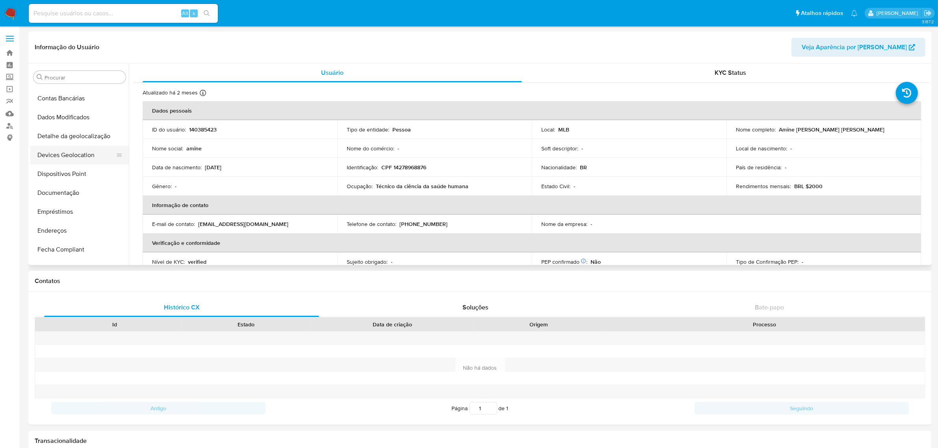
scroll to position [56, 0]
click at [83, 216] on button "Documentação" at bounding box center [76, 210] width 92 height 19
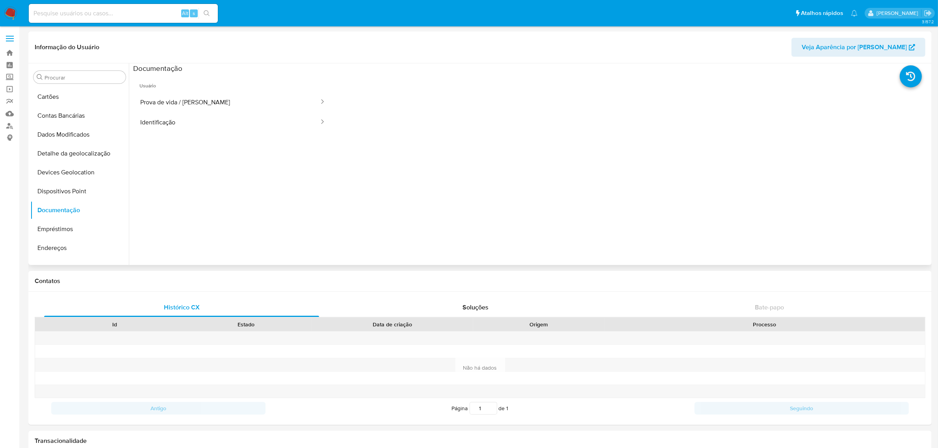
click at [231, 91] on span "Usuário" at bounding box center [232, 82] width 199 height 19
click at [229, 95] on button "Prova de vida / Selfie" at bounding box center [226, 102] width 187 height 20
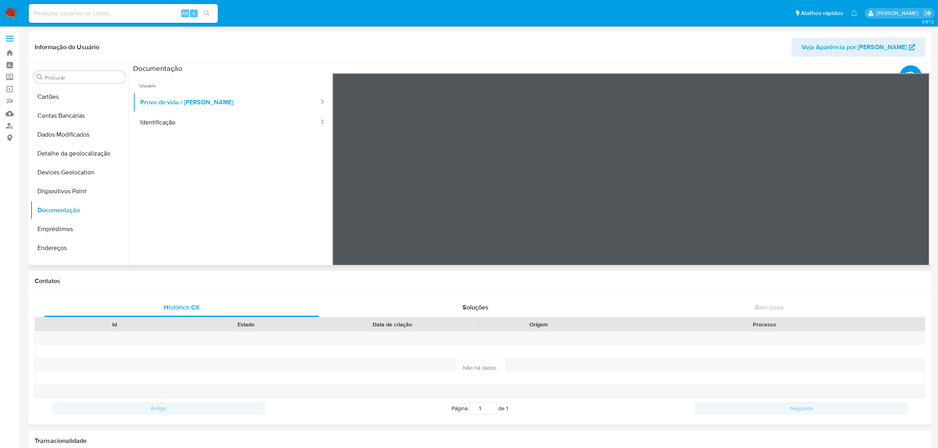
click at [311, 152] on ul "Usuário Prova de vida / Selfie Identificação" at bounding box center [232, 186] width 199 height 227
click at [231, 124] on button "Identificação" at bounding box center [226, 122] width 187 height 20
click at [13, 90] on link "Operações em massa" at bounding box center [47, 89] width 94 height 12
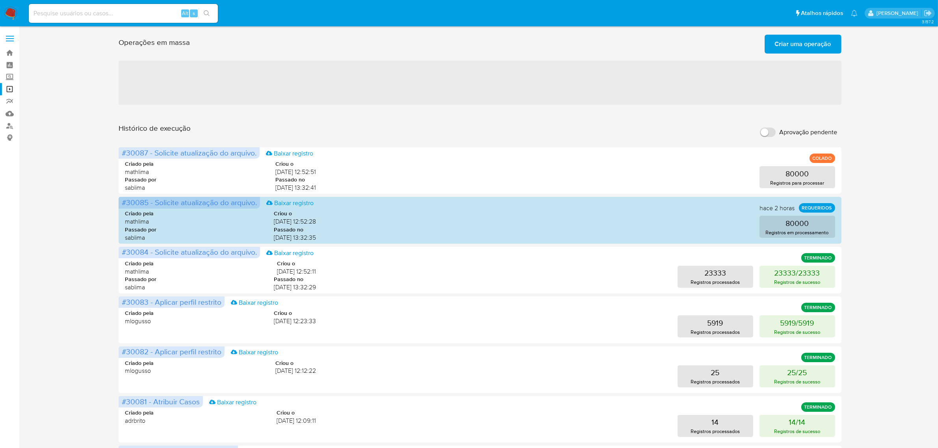
click at [806, 45] on span "Criar uma operação" at bounding box center [803, 43] width 56 height 17
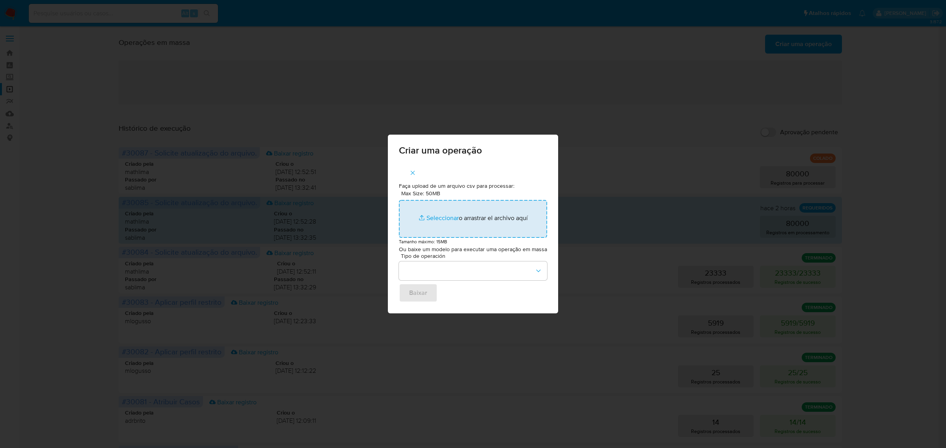
click at [443, 222] on input "Max Size: 50MB Seleccionar archivos" at bounding box center [473, 219] width 148 height 38
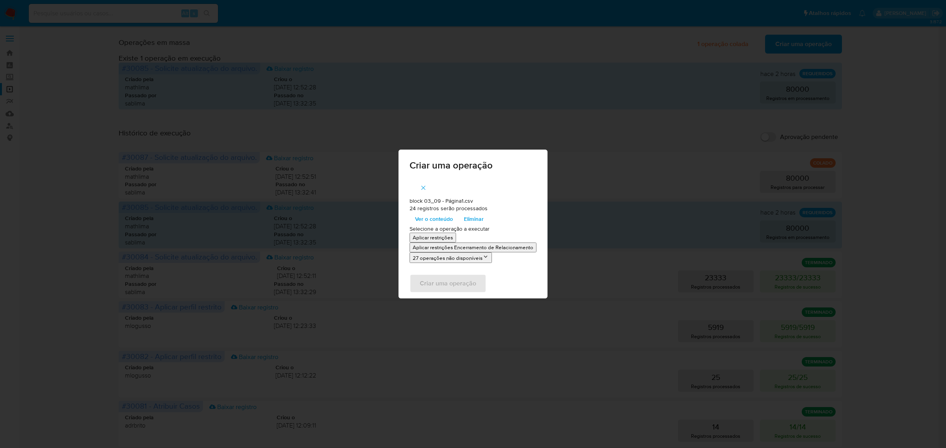
click at [438, 217] on span "Ver o conteúdo" at bounding box center [434, 219] width 38 height 11
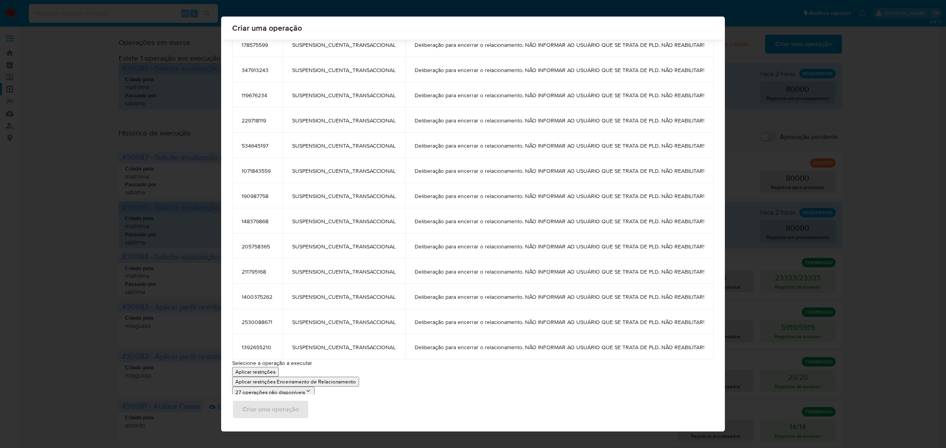
scroll to position [359, 0]
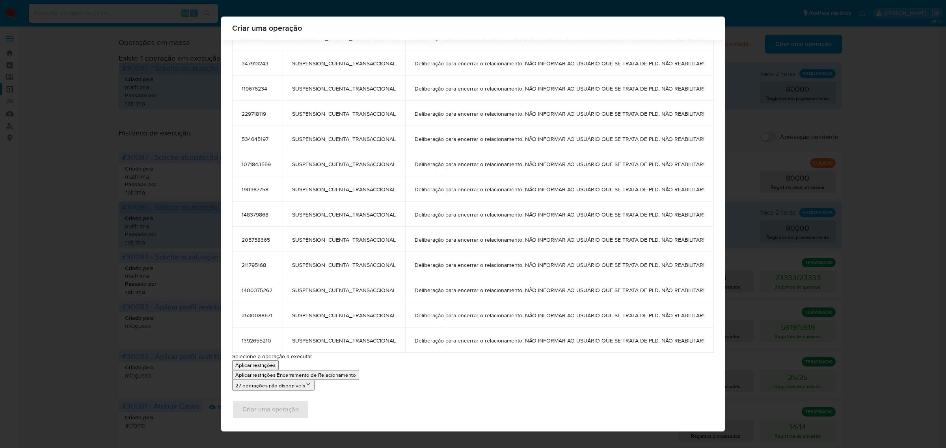
click at [247, 364] on p "Aplicar restrições" at bounding box center [255, 365] width 40 height 7
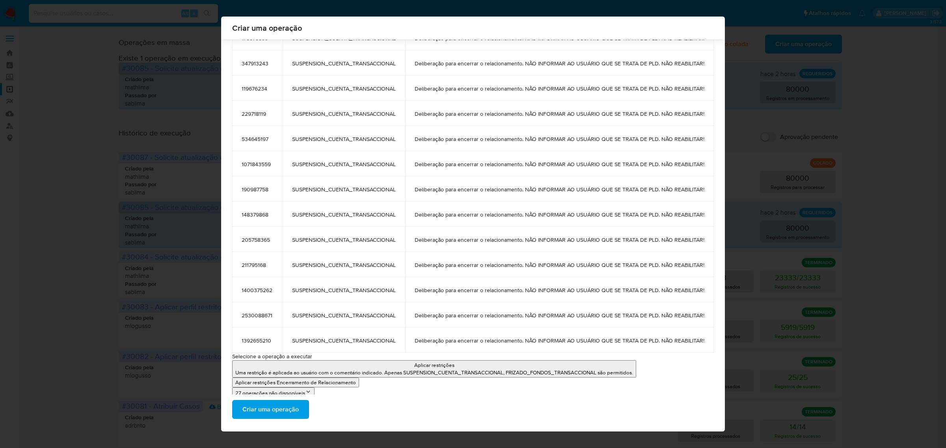
click at [278, 412] on span "Criar uma operação" at bounding box center [270, 409] width 56 height 17
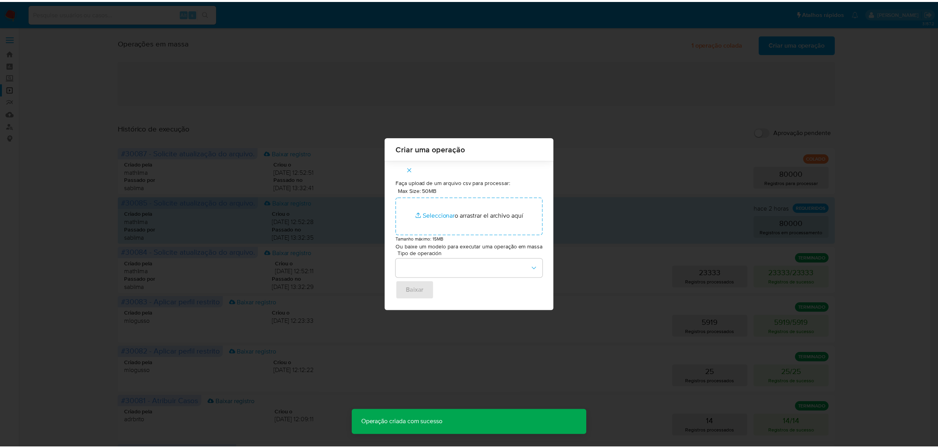
scroll to position [0, 0]
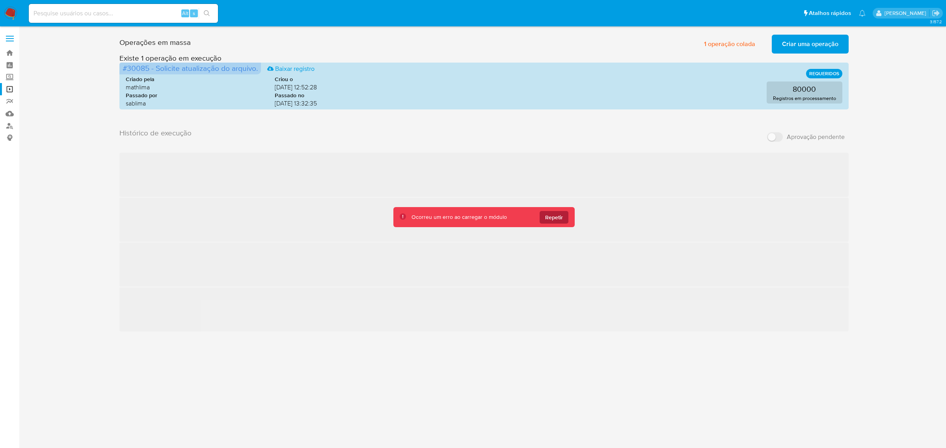
click at [559, 215] on span "Repetir" at bounding box center [554, 217] width 18 height 13
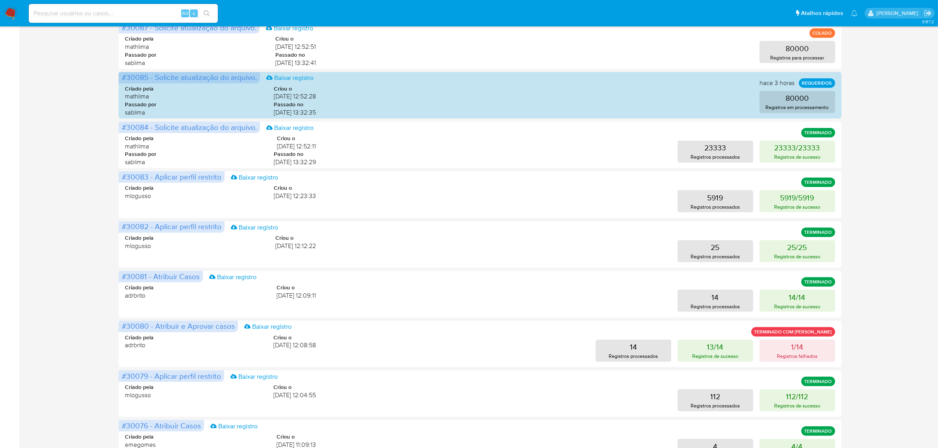
scroll to position [229, 0]
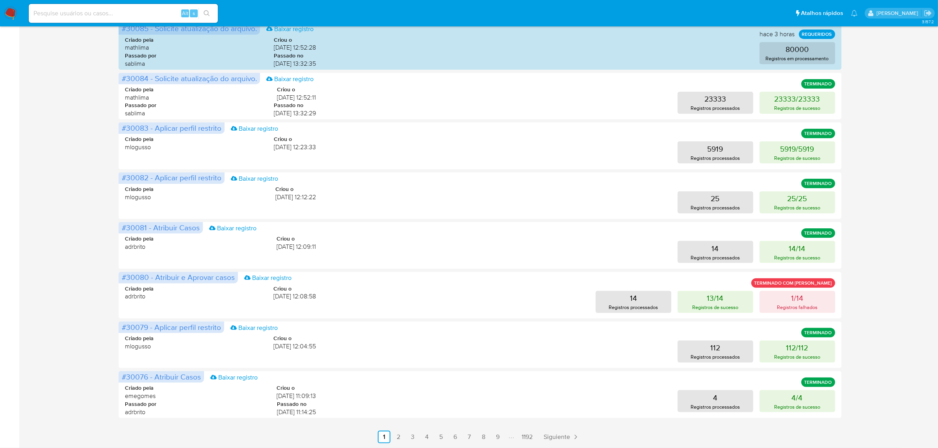
click at [393, 435] on link "2" at bounding box center [398, 437] width 13 height 13
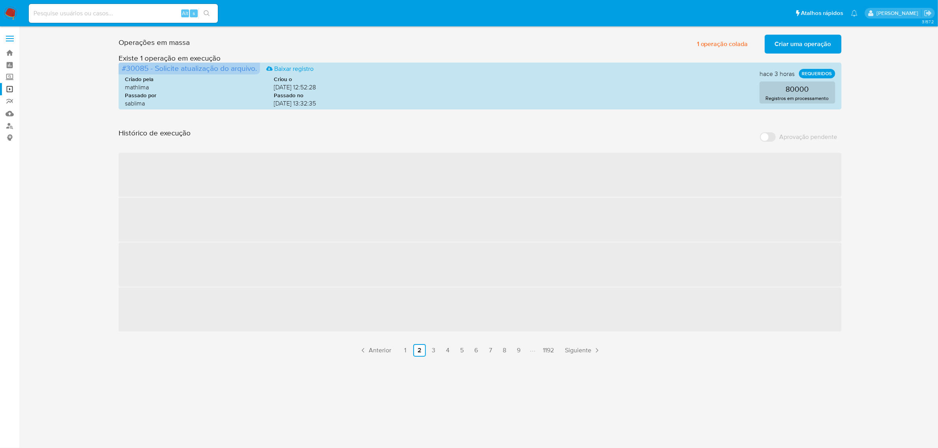
scroll to position [0, 0]
